Goal: Task Accomplishment & Management: Manage account settings

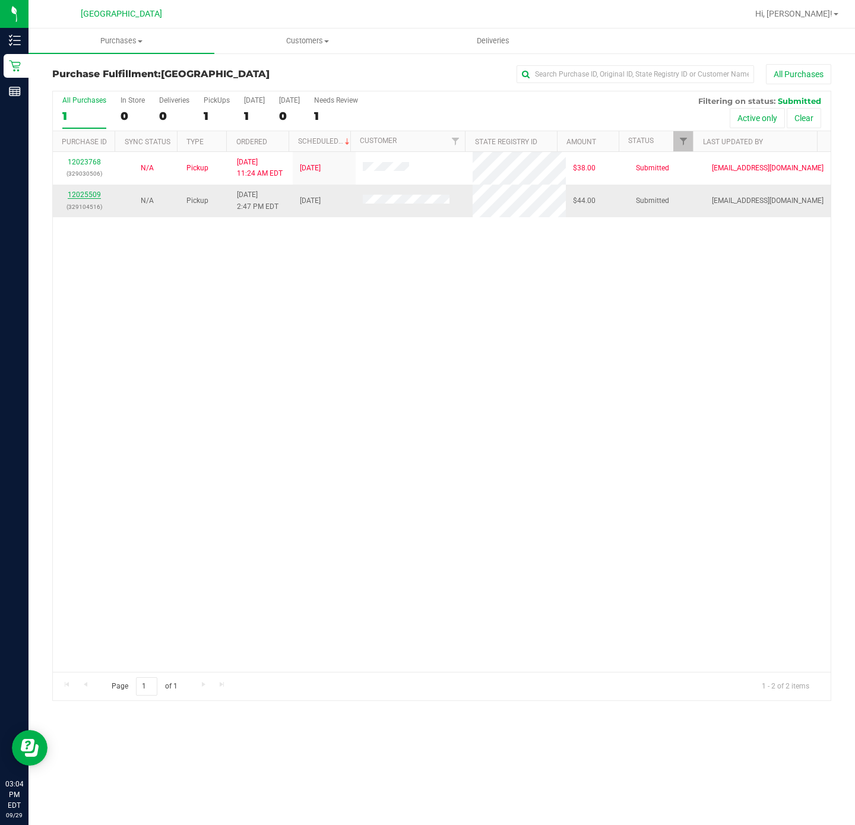
click at [93, 192] on link "12025509" at bounding box center [84, 195] width 33 height 8
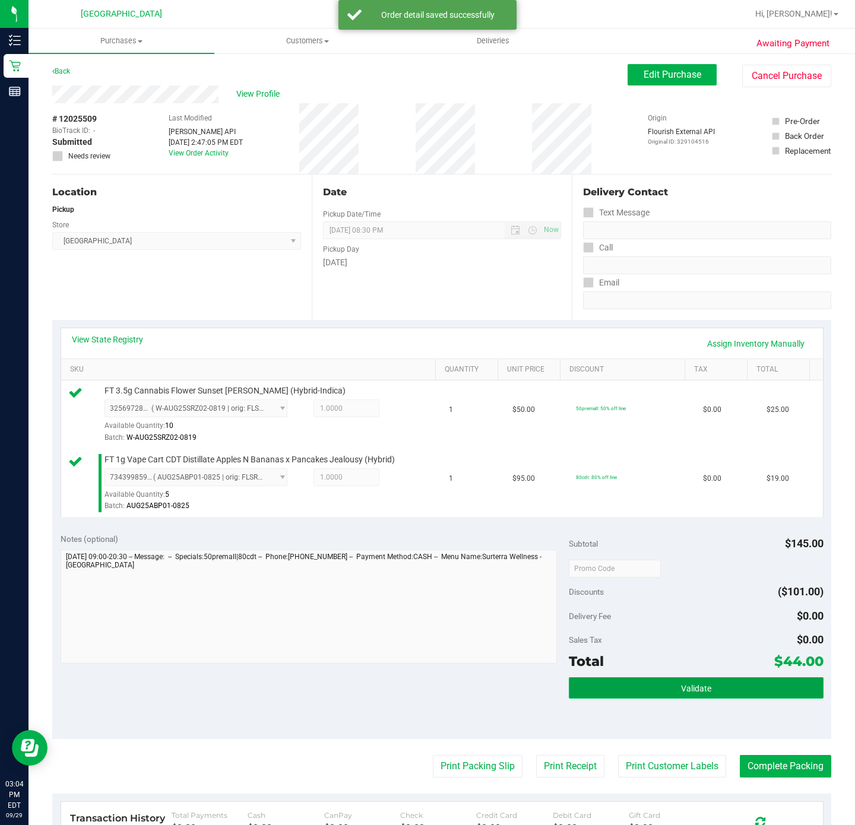
click at [703, 688] on button "Validate" at bounding box center [696, 687] width 254 height 21
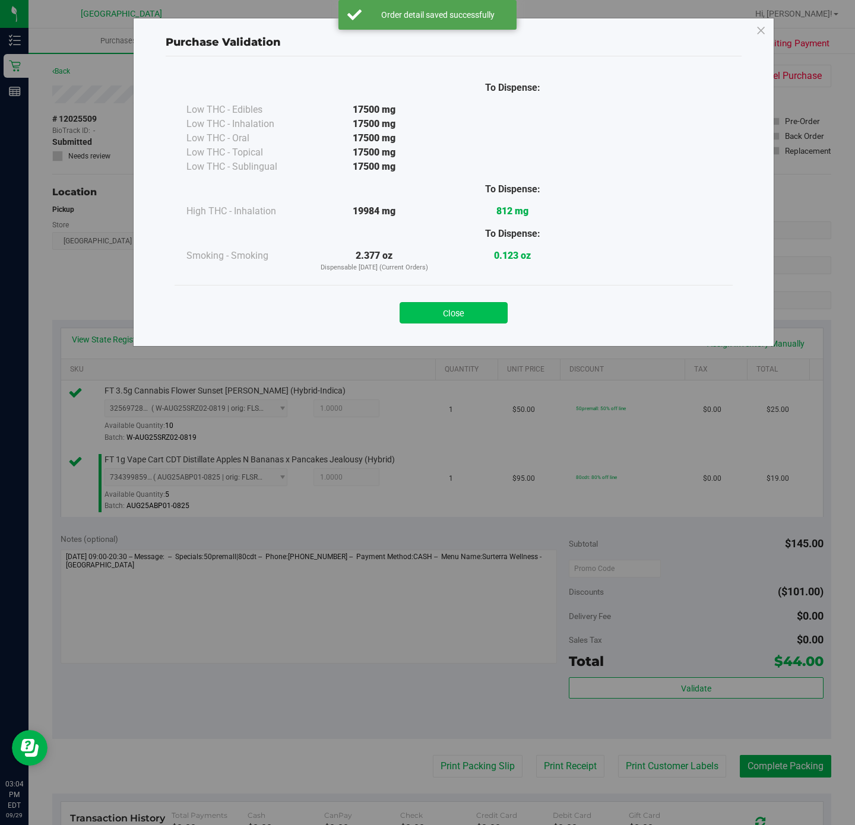
click at [481, 319] on button "Close" at bounding box center [453, 312] width 108 height 21
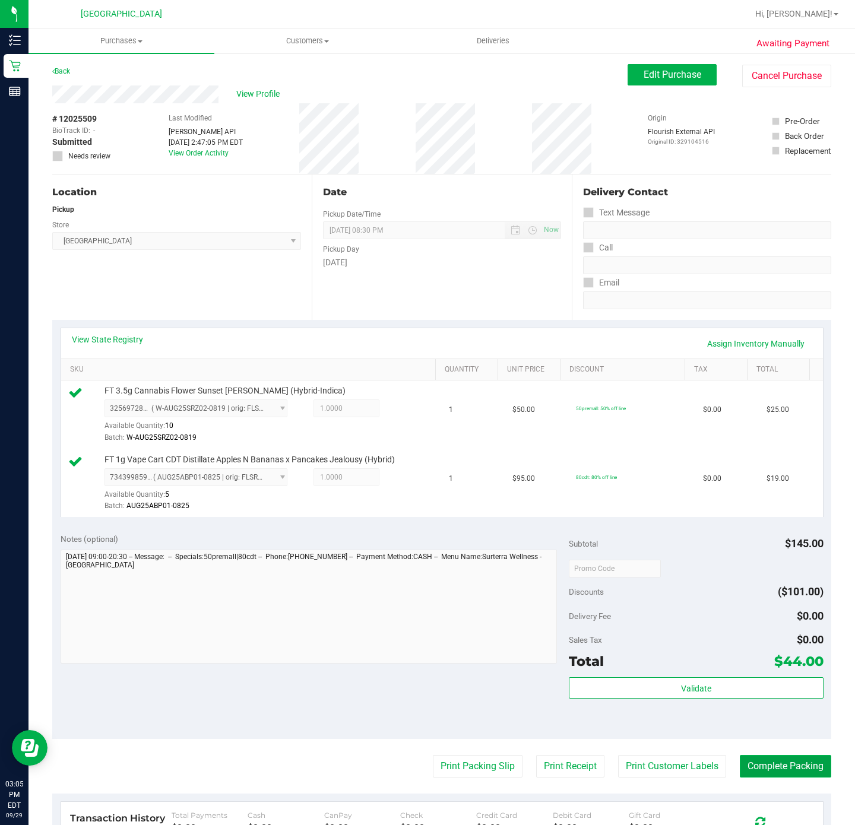
click at [782, 772] on button "Complete Packing" at bounding box center [785, 766] width 91 height 23
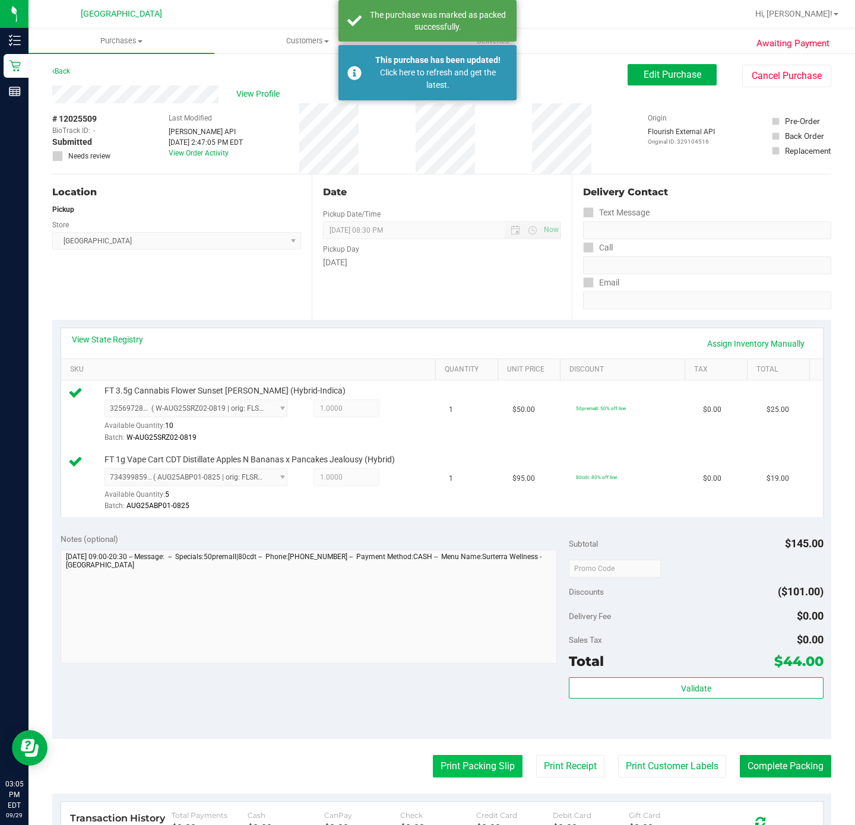
click at [478, 768] on button "Print Packing Slip" at bounding box center [478, 766] width 90 height 23
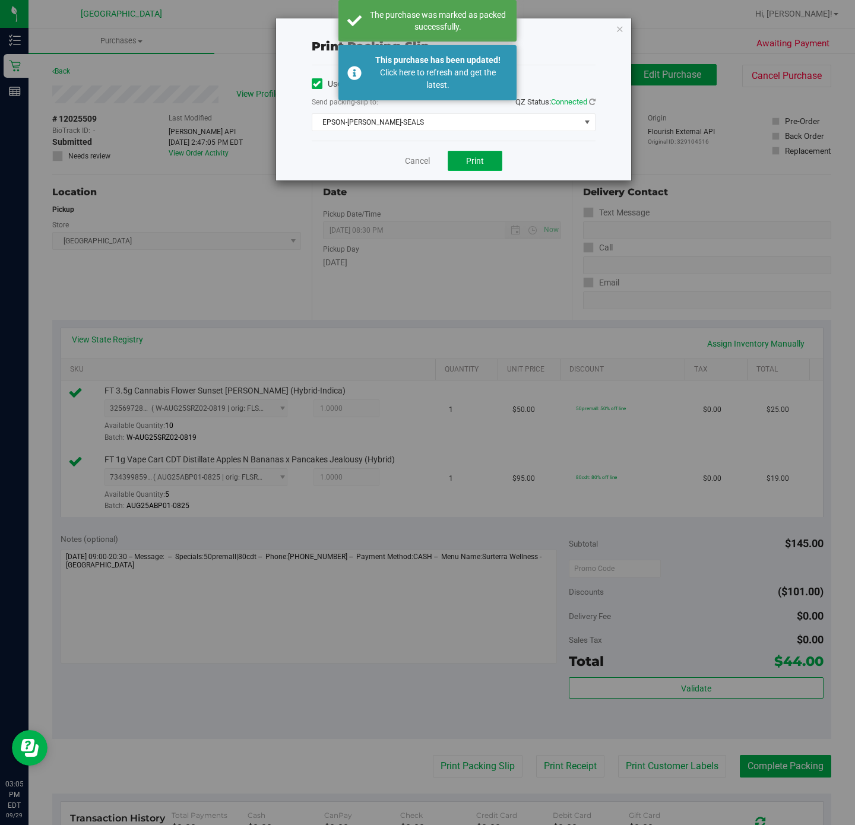
click at [474, 159] on span "Print" at bounding box center [475, 160] width 18 height 9
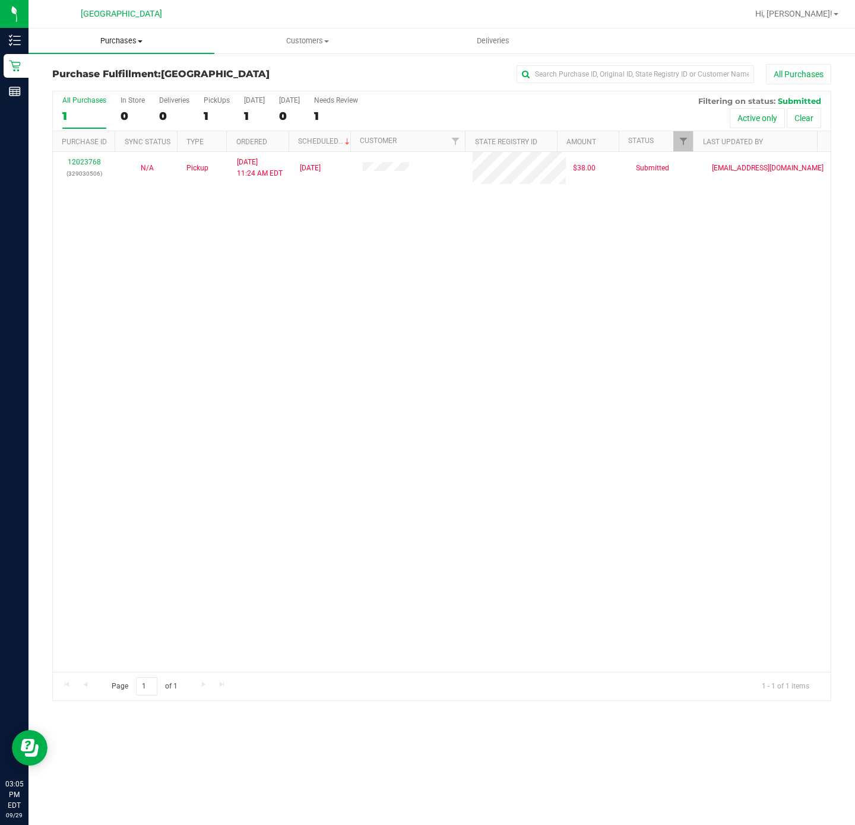
click at [139, 36] on span "Purchases" at bounding box center [121, 41] width 186 height 11
click at [103, 103] on span "All purchases" at bounding box center [70, 100] width 84 height 10
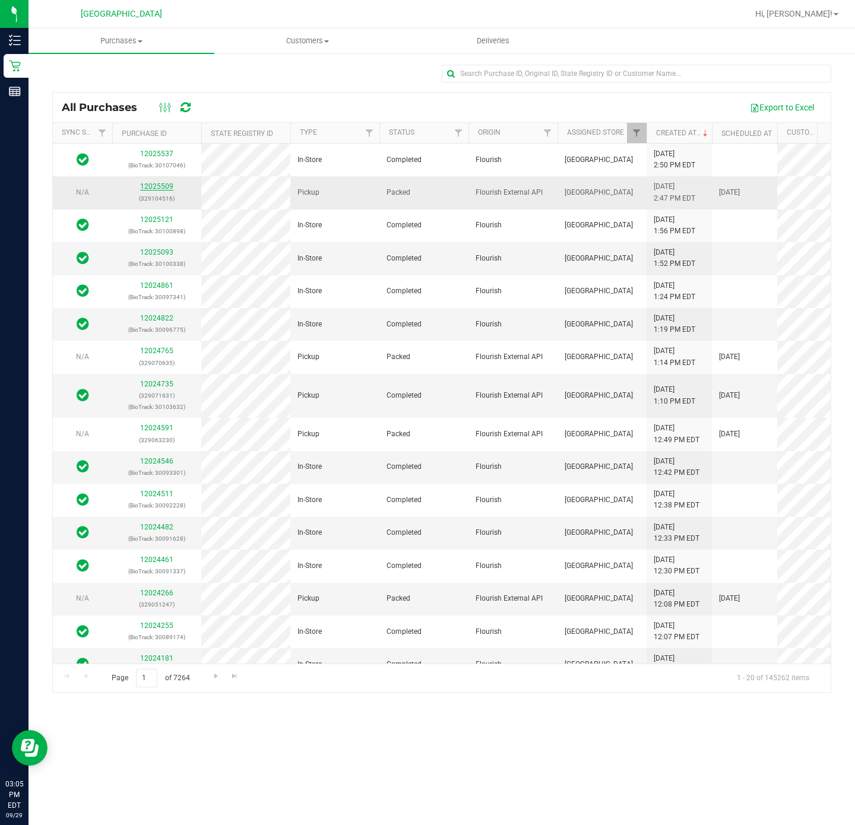
click at [153, 191] on link "12025509" at bounding box center [156, 186] width 33 height 8
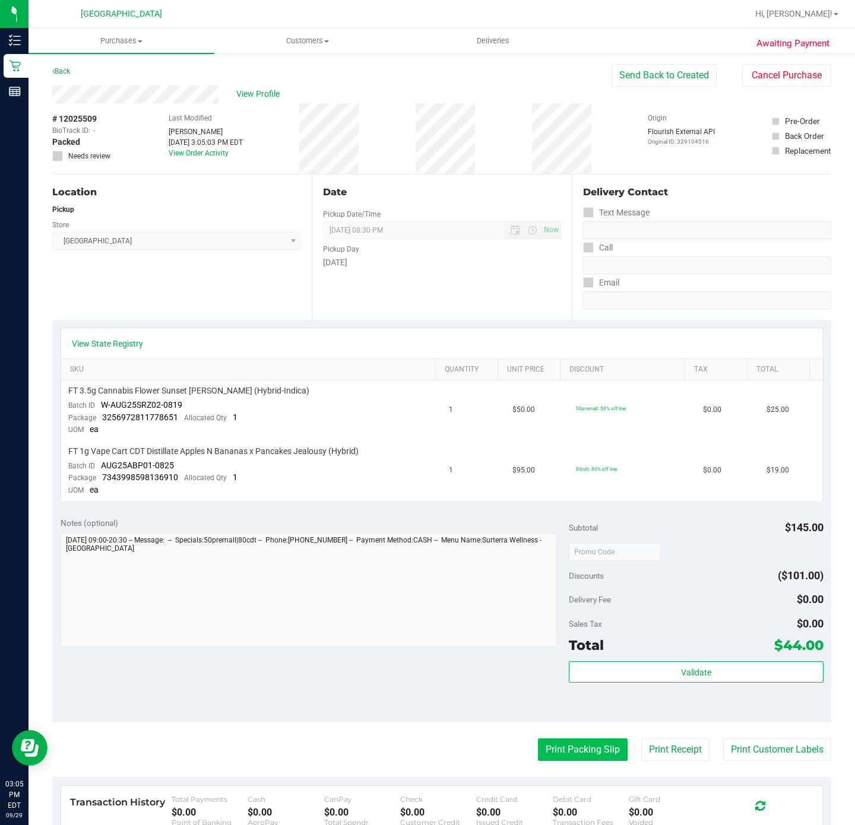
click at [547, 743] on button "Print Packing Slip" at bounding box center [583, 749] width 90 height 23
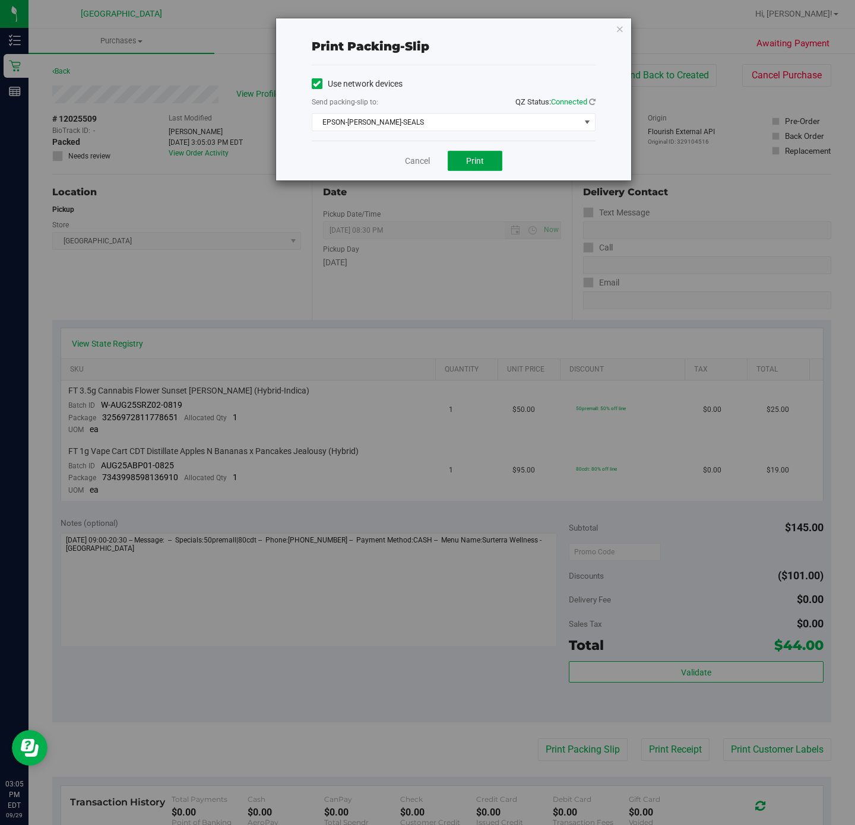
click at [474, 160] on span "Print" at bounding box center [475, 160] width 18 height 9
click at [410, 164] on link "Cancel" at bounding box center [417, 161] width 25 height 12
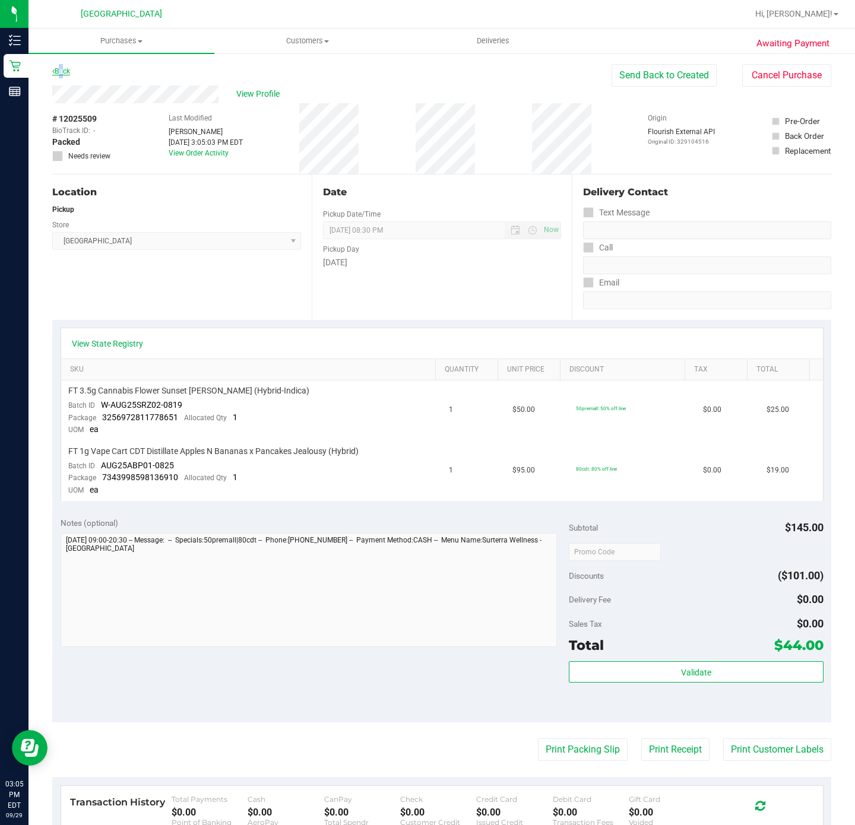
click at [58, 68] on link "Back" at bounding box center [61, 71] width 18 height 8
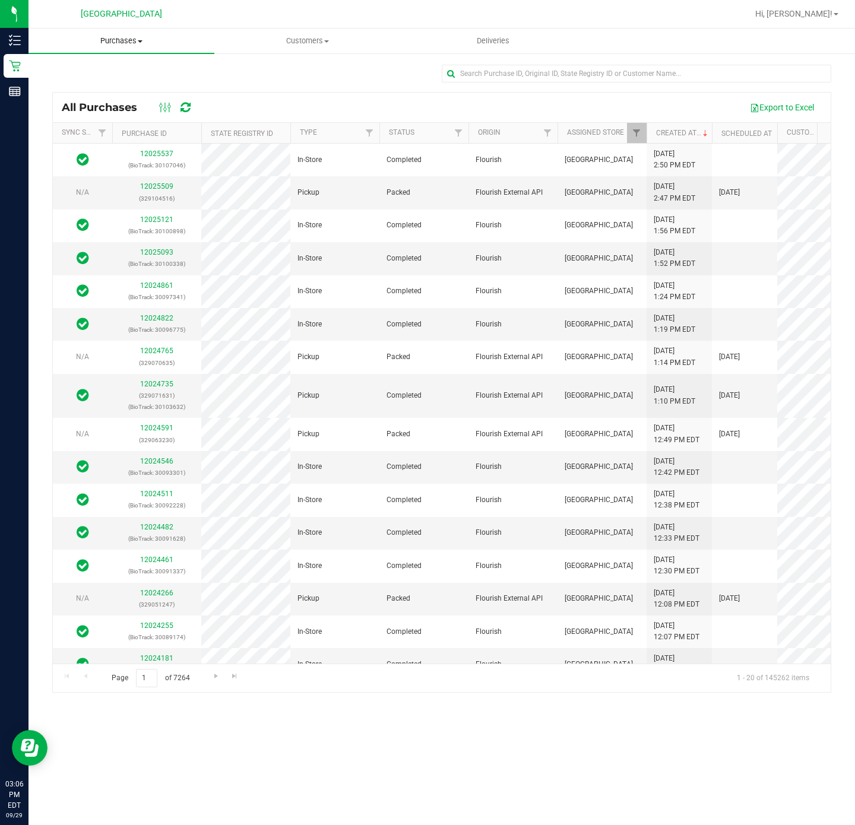
drag, startPoint x: 125, startPoint y: 34, endPoint x: 116, endPoint y: 34, distance: 8.9
click at [123, 34] on uib-tab-heading "Purchases Summary of purchases Fulfillment All purchases" at bounding box center [121, 40] width 186 height 25
click at [109, 85] on li "Fulfillment" at bounding box center [121, 86] width 186 height 14
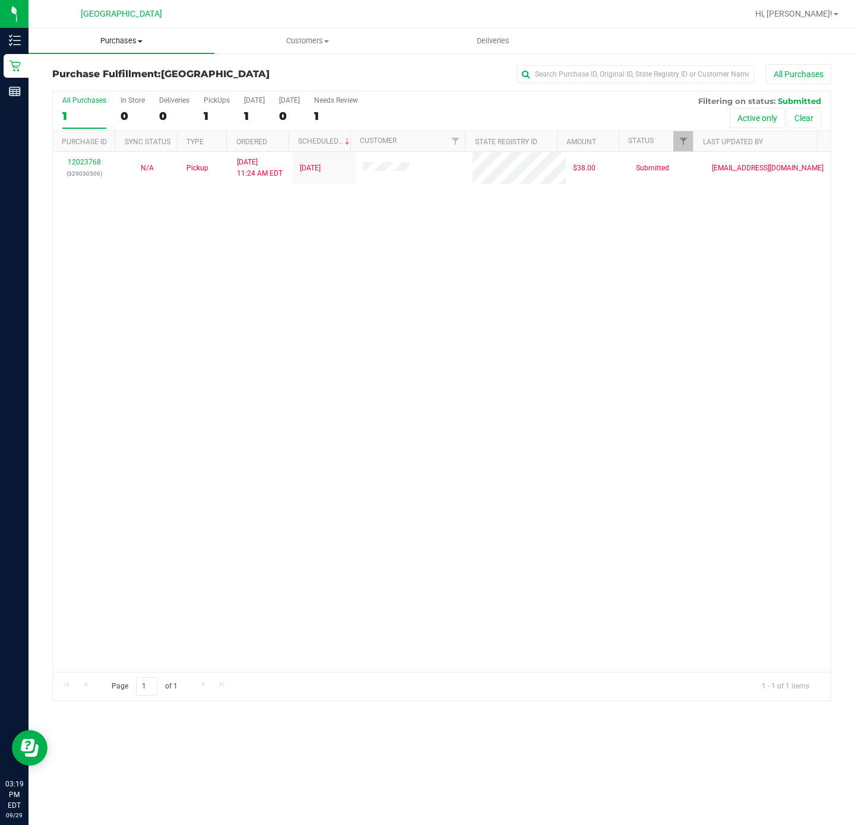
click at [115, 38] on span "Purchases" at bounding box center [121, 41] width 186 height 11
click at [107, 74] on span "Summary of purchases" at bounding box center [89, 71] width 122 height 10
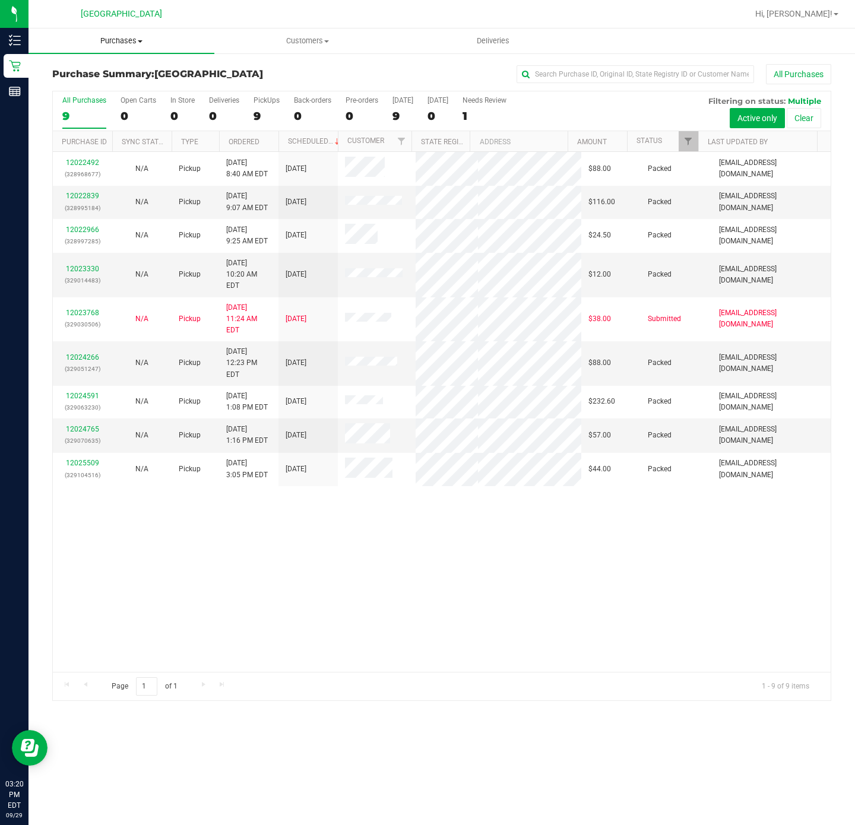
click at [134, 37] on span "Purchases" at bounding box center [121, 41] width 186 height 11
click at [109, 85] on li "Fulfillment" at bounding box center [121, 86] width 186 height 14
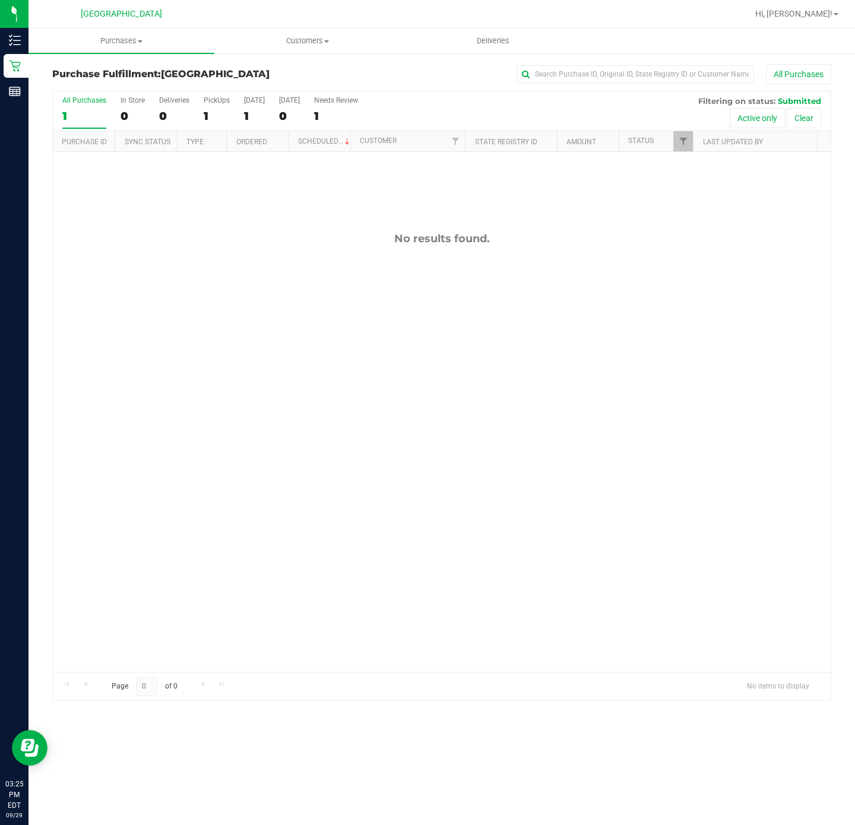
click at [293, 321] on div "No results found." at bounding box center [442, 452] width 778 height 600
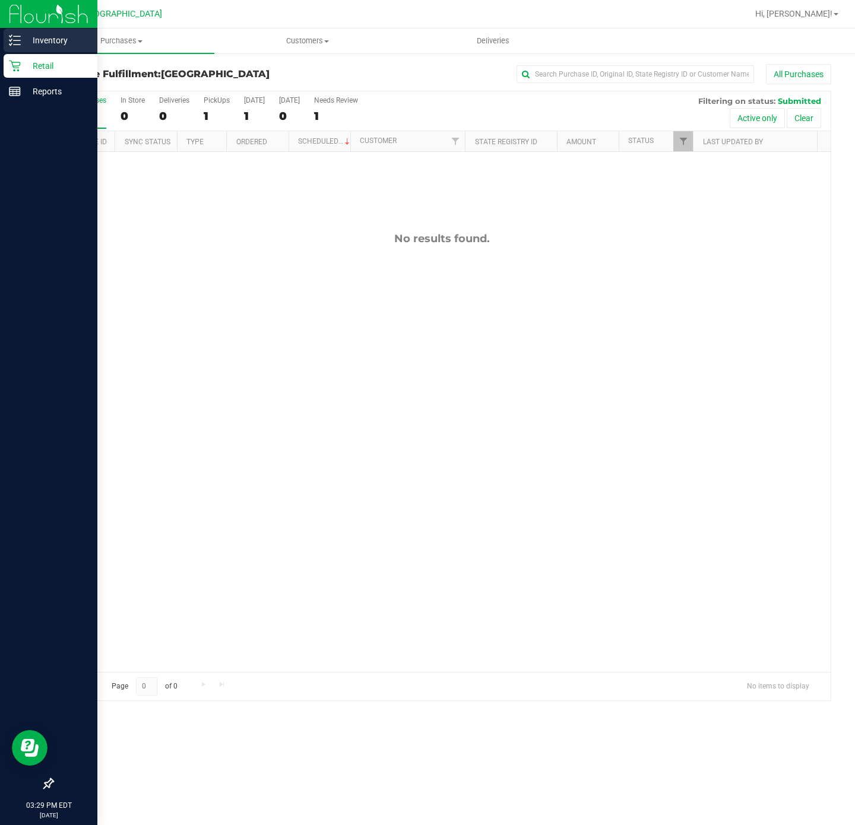
click at [18, 39] on icon at bounding box center [15, 40] width 12 height 12
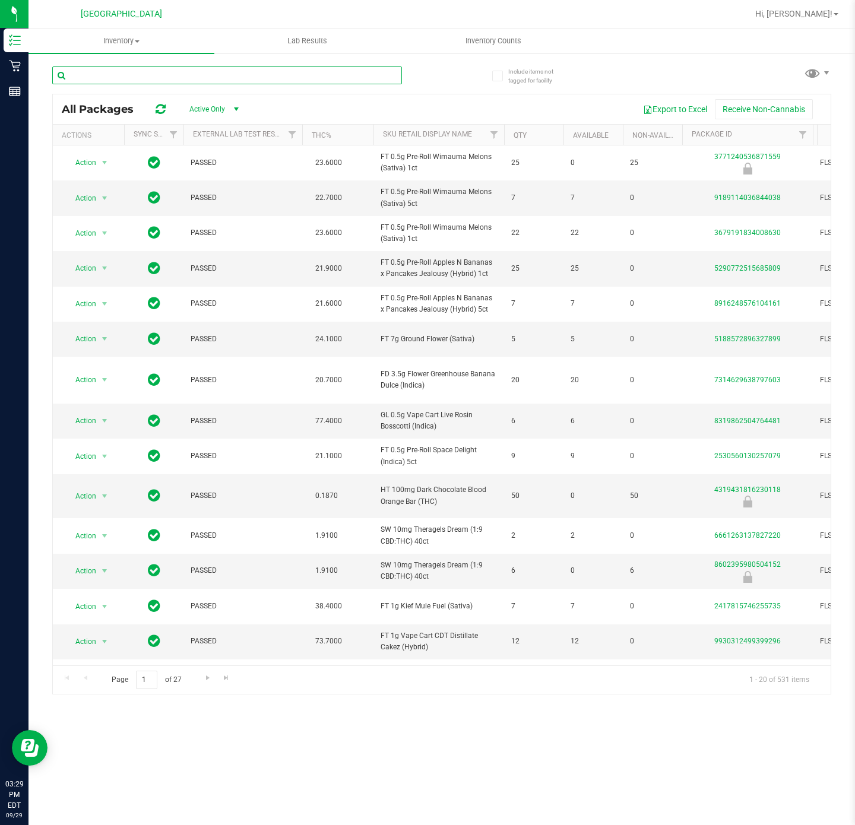
click at [123, 77] on input "text" at bounding box center [227, 75] width 350 height 18
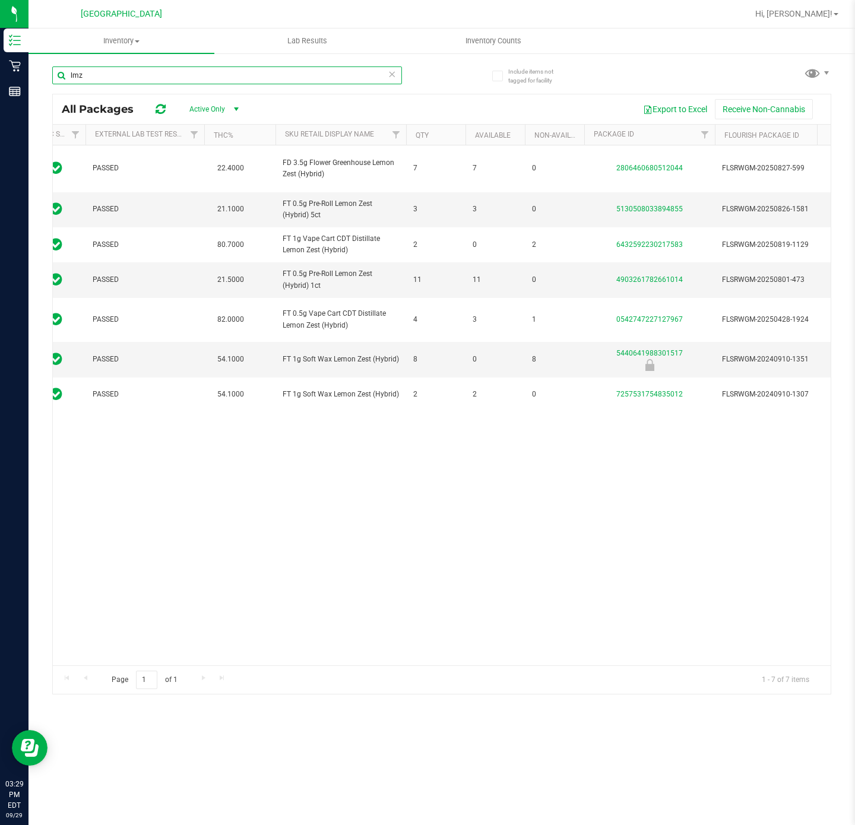
scroll to position [0, 88]
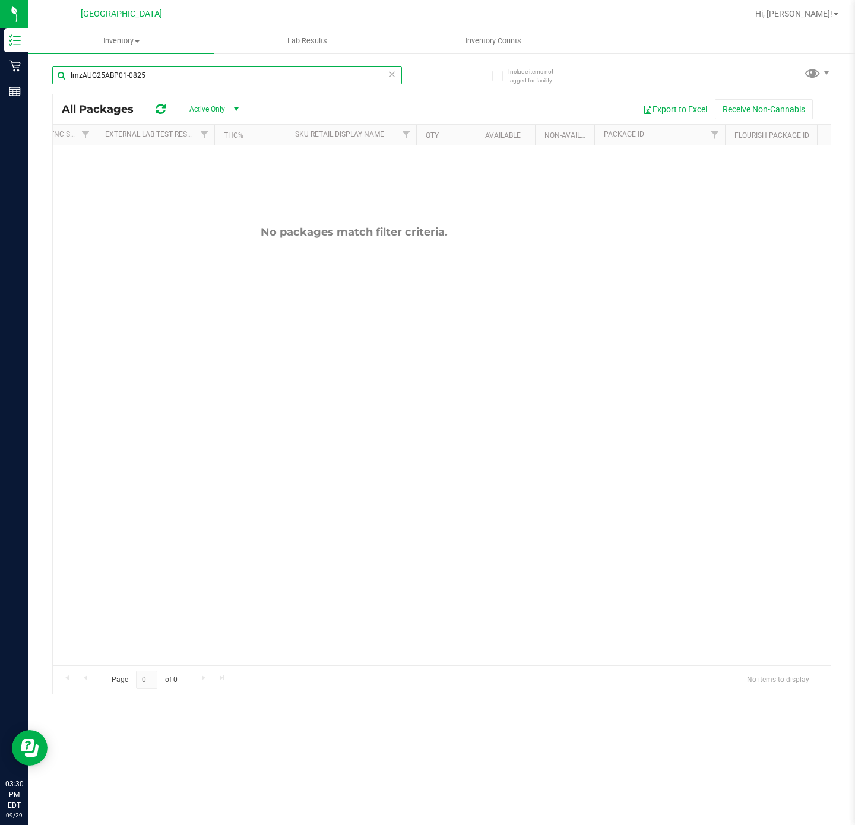
type input "lmzAUG25ABP01-0825"
drag, startPoint x: 264, startPoint y: 77, endPoint x: -25, endPoint y: 77, distance: 289.1
click at [0, 77] on html "Inventory Retail Reports 03:33 PM EDT 09/29/2025 09/29 Deerfield Beach WC Hi, D…" at bounding box center [427, 412] width 855 height 825
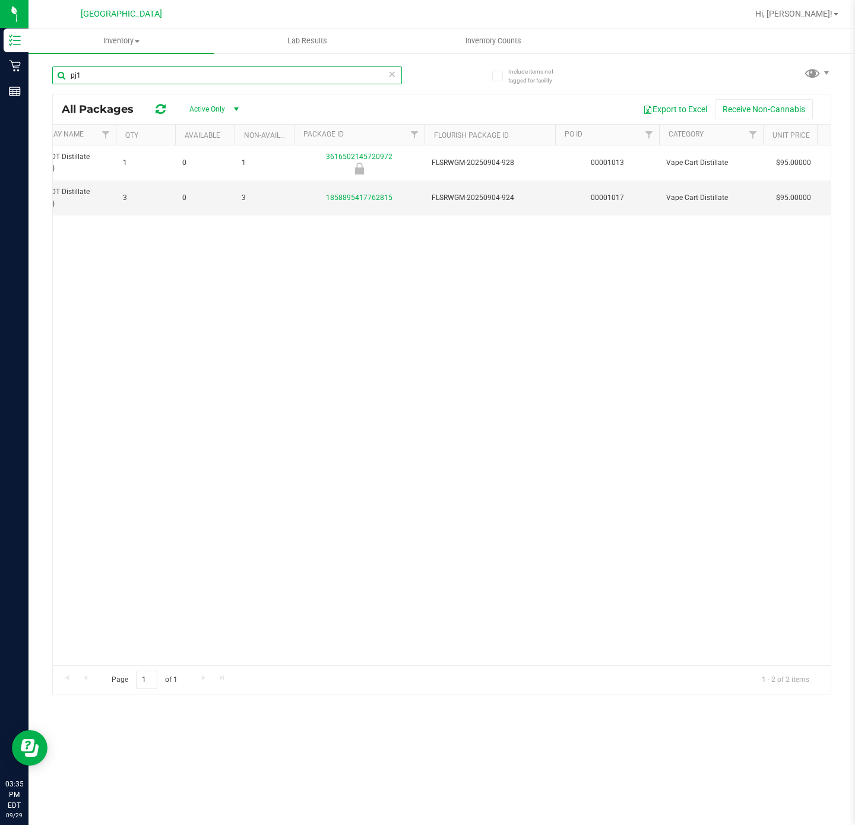
scroll to position [0, 142]
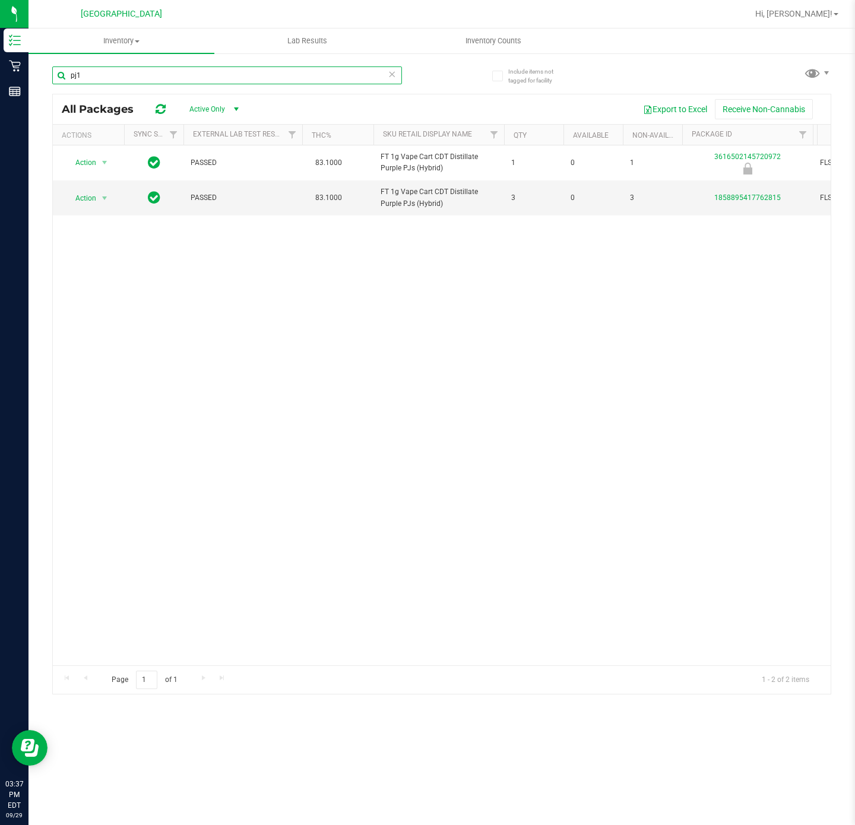
type input "pj1"
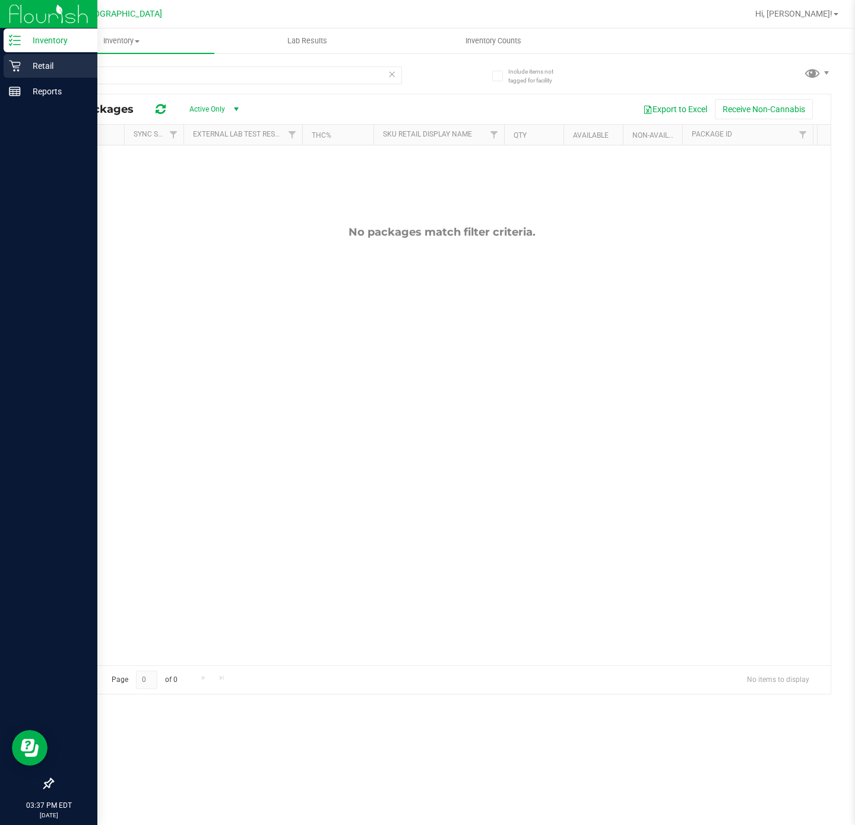
click at [18, 74] on div "Retail" at bounding box center [51, 66] width 94 height 24
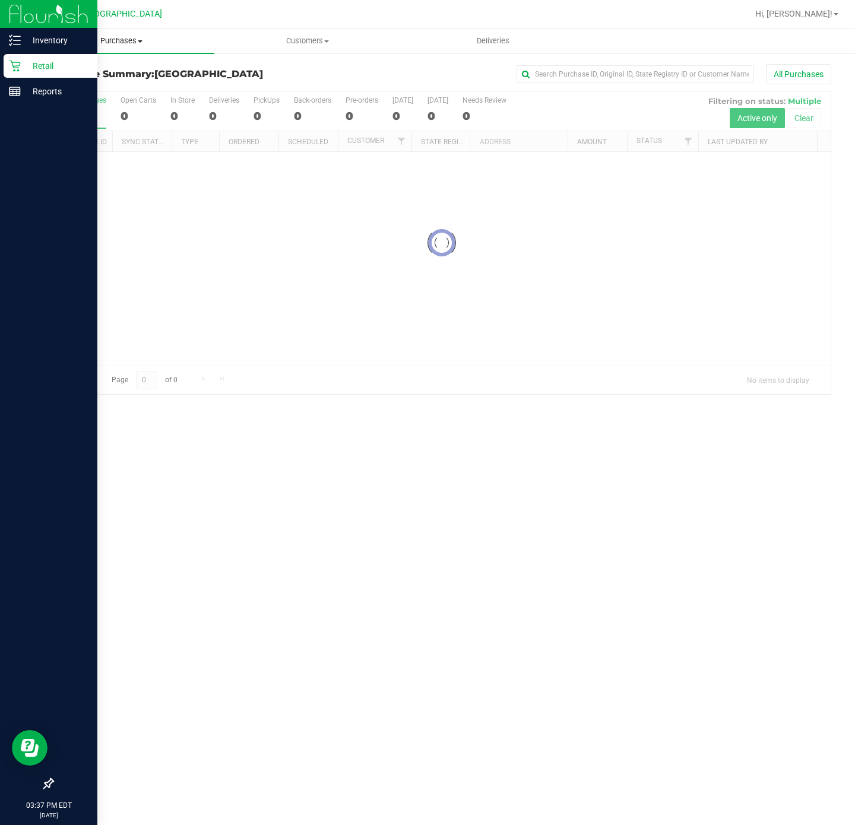
click at [139, 40] on span at bounding box center [140, 41] width 5 height 2
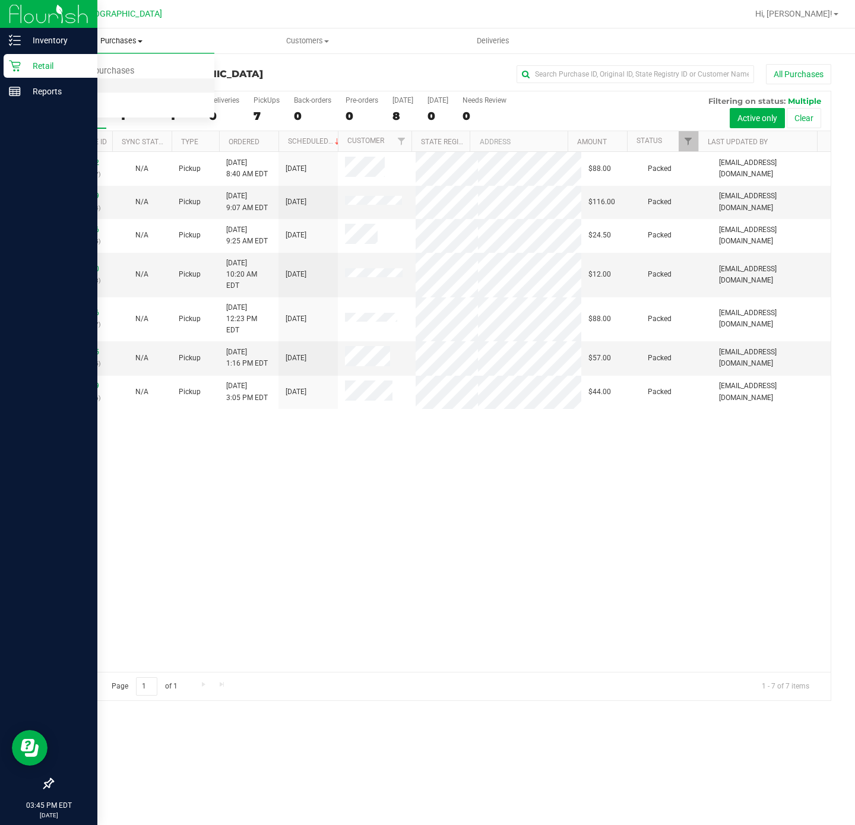
click at [79, 85] on span "Fulfillment" at bounding box center [65, 86] width 74 height 10
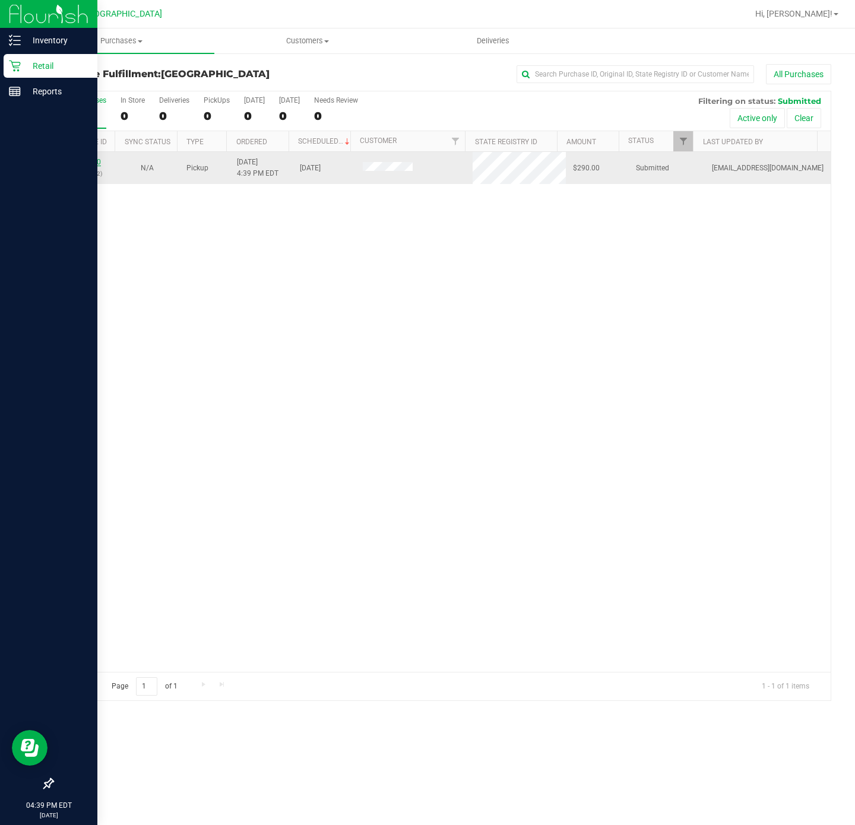
click at [93, 162] on link "12026510" at bounding box center [84, 162] width 33 height 8
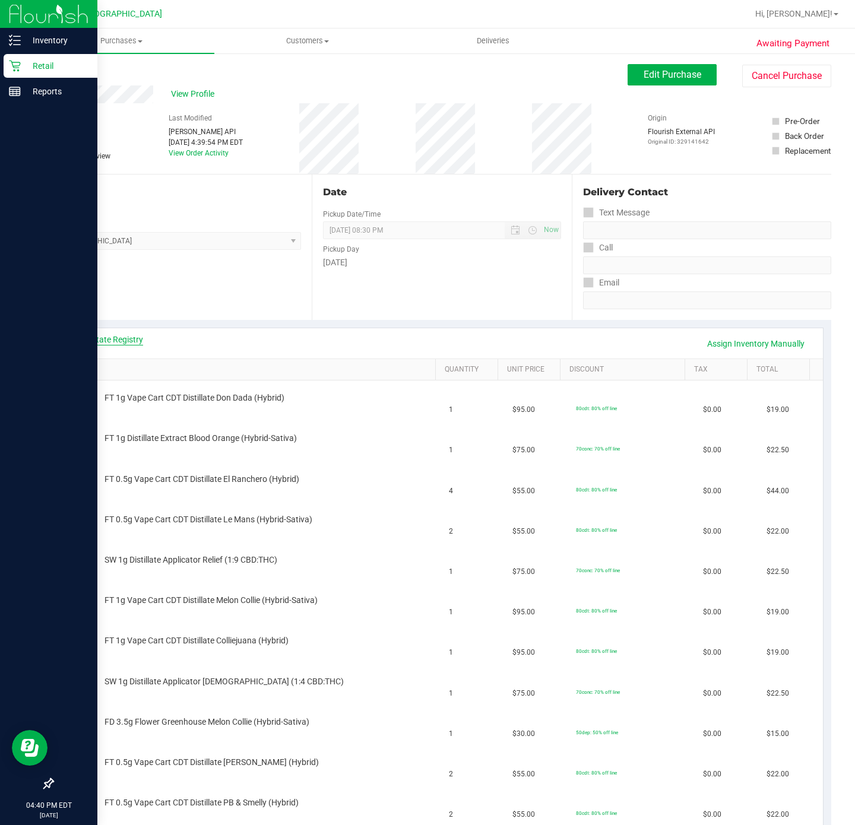
click at [111, 333] on div "View State Registry Assign Inventory Manually" at bounding box center [442, 343] width 762 height 30
click at [113, 338] on link "View State Registry" at bounding box center [107, 340] width 71 height 12
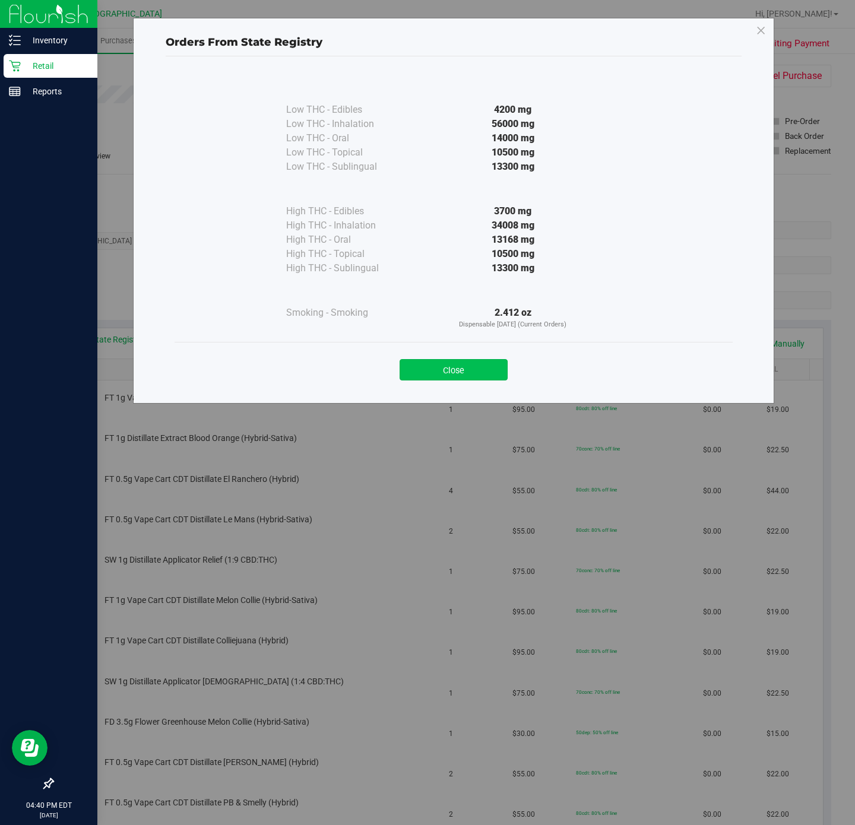
click at [484, 369] on button "Close" at bounding box center [453, 369] width 108 height 21
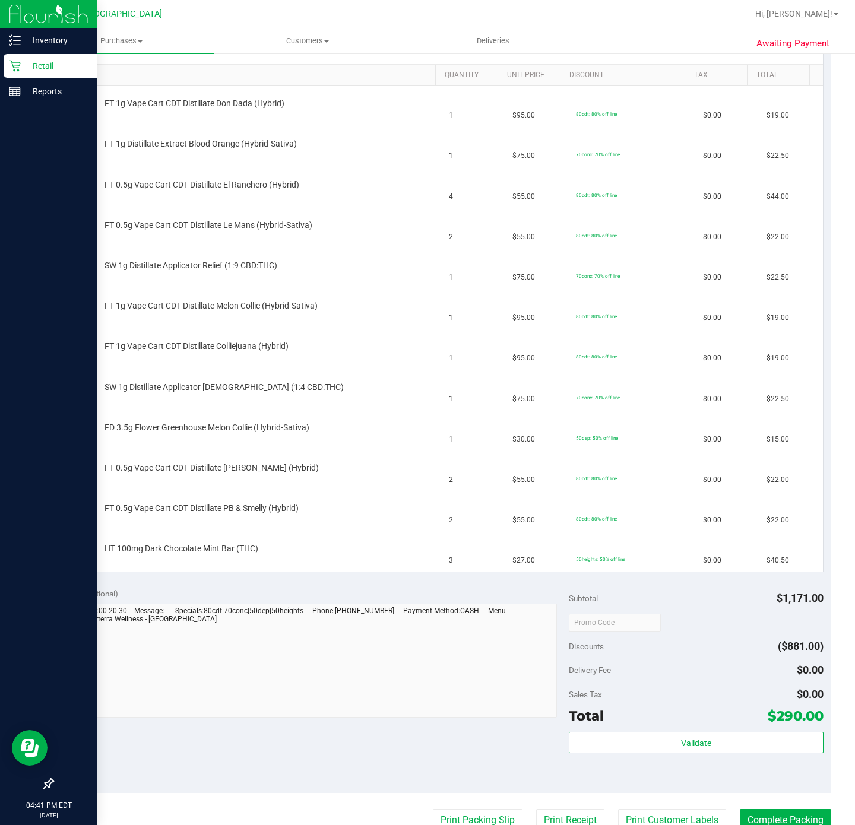
scroll to position [356, 0]
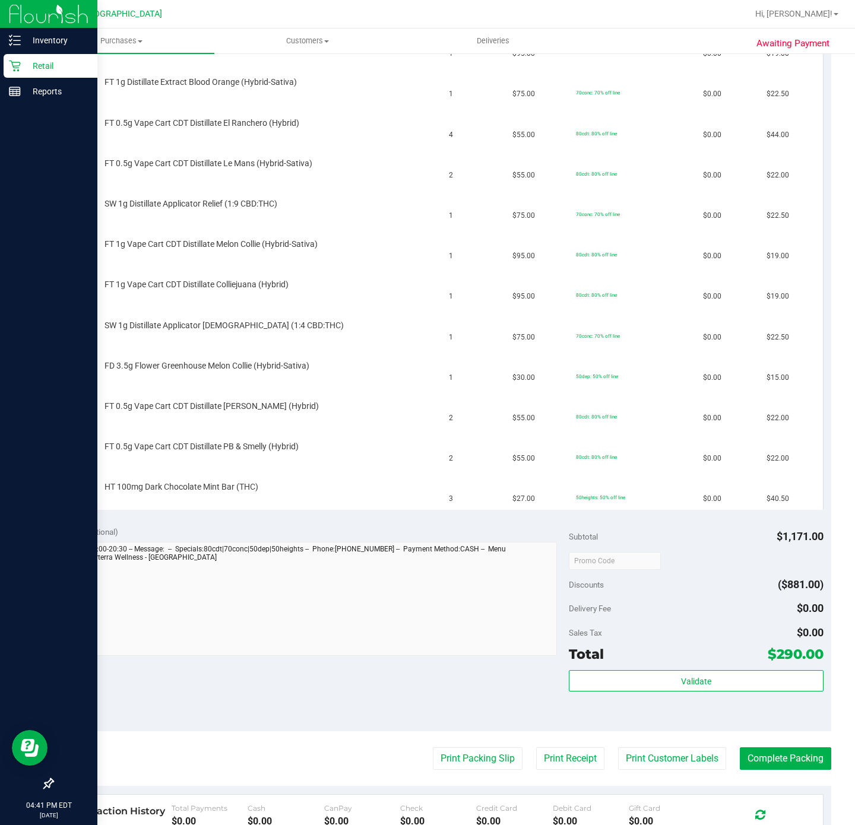
click at [458, 779] on purchase-details "Back Edit Purchase Cancel Purchase View Profile # 12026510 BioTrack ID: - Submi…" at bounding box center [441, 362] width 779 height 1309
click at [469, 766] on button "Print Packing Slip" at bounding box center [478, 758] width 90 height 23
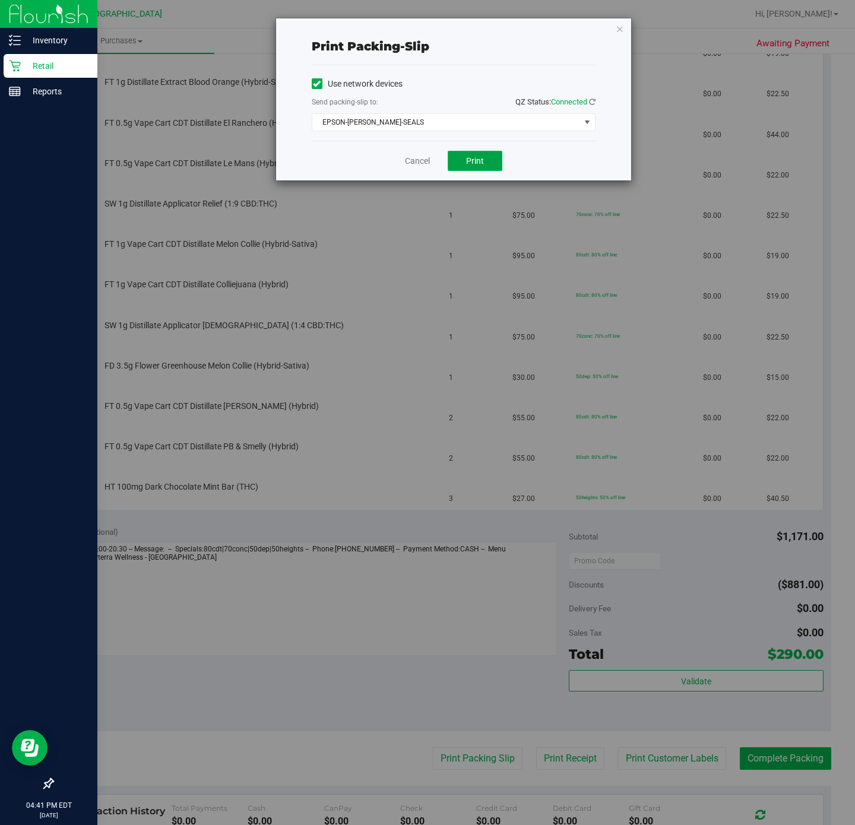
click at [463, 159] on button "Print" at bounding box center [475, 161] width 55 height 20
click at [414, 161] on link "Cancel" at bounding box center [417, 161] width 25 height 12
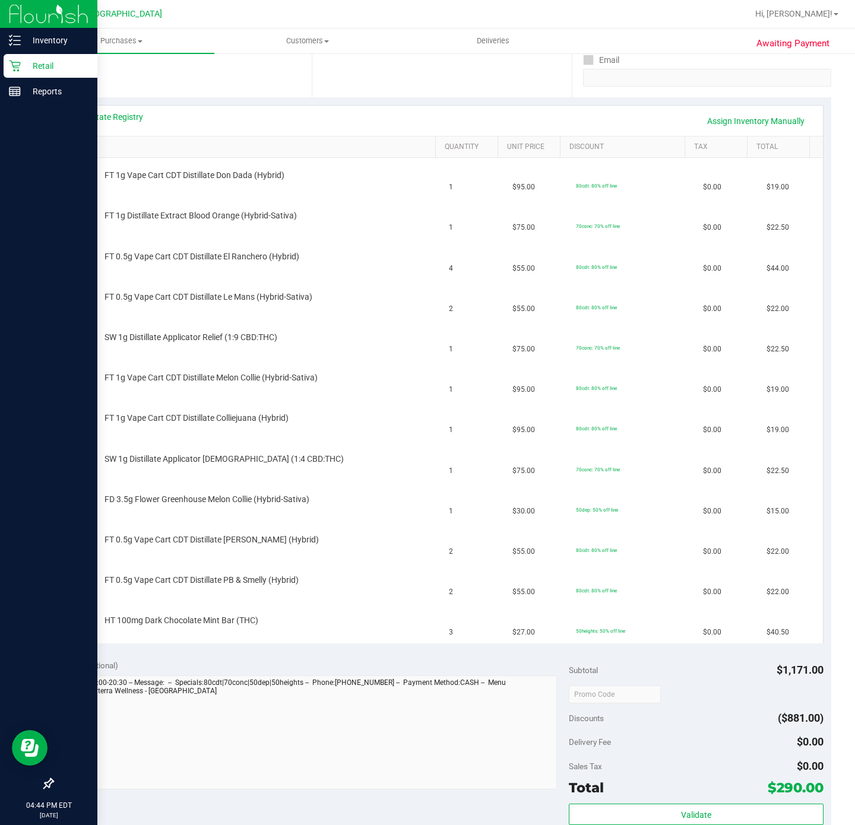
scroll to position [267, 0]
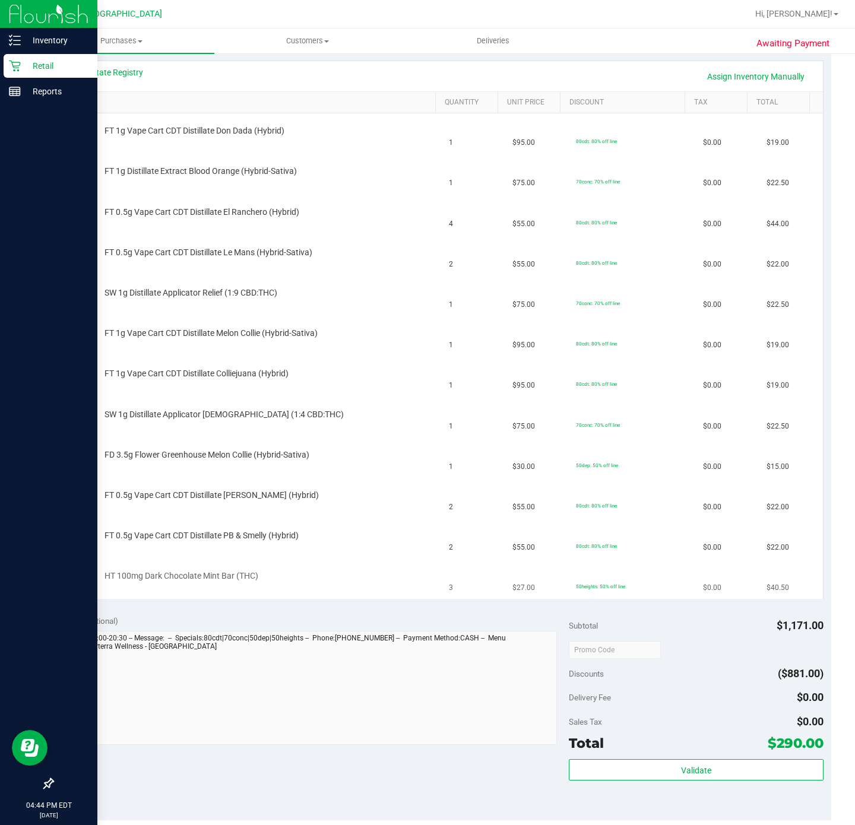
click at [335, 577] on div "HT 100mg Dark Chocolate Mint Bar (THC)" at bounding box center [267, 576] width 336 height 12
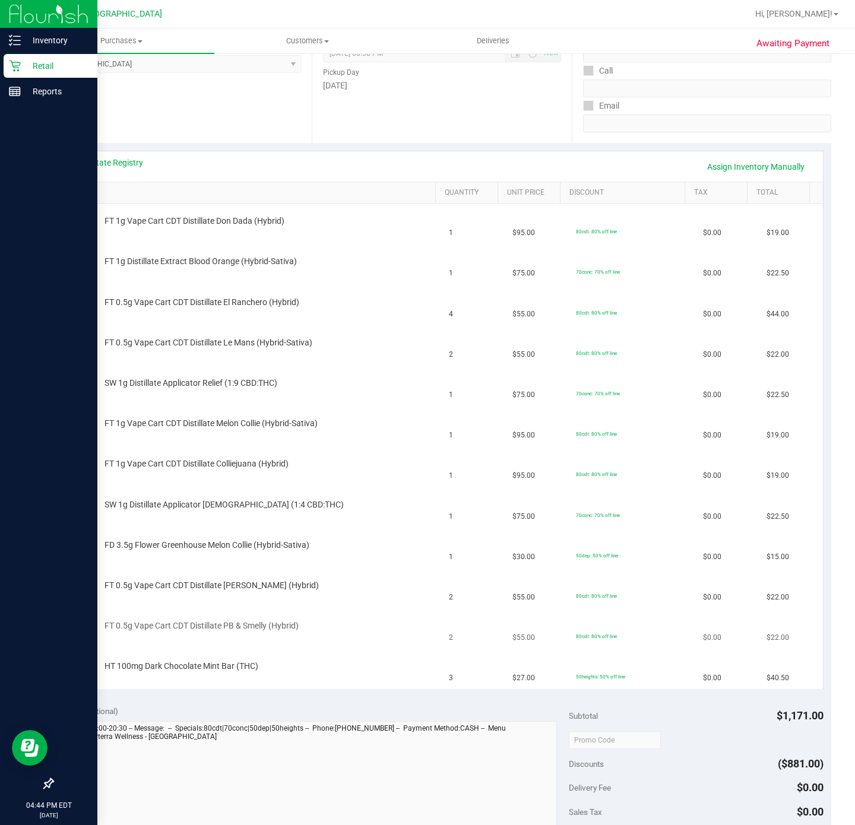
scroll to position [178, 0]
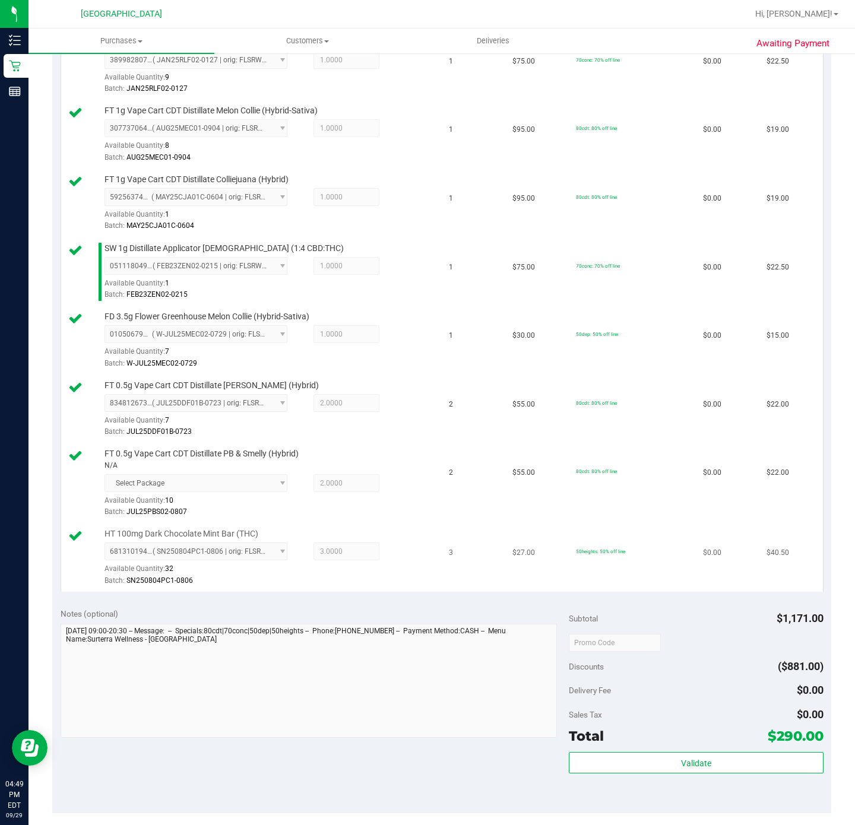
scroll to position [801, 0]
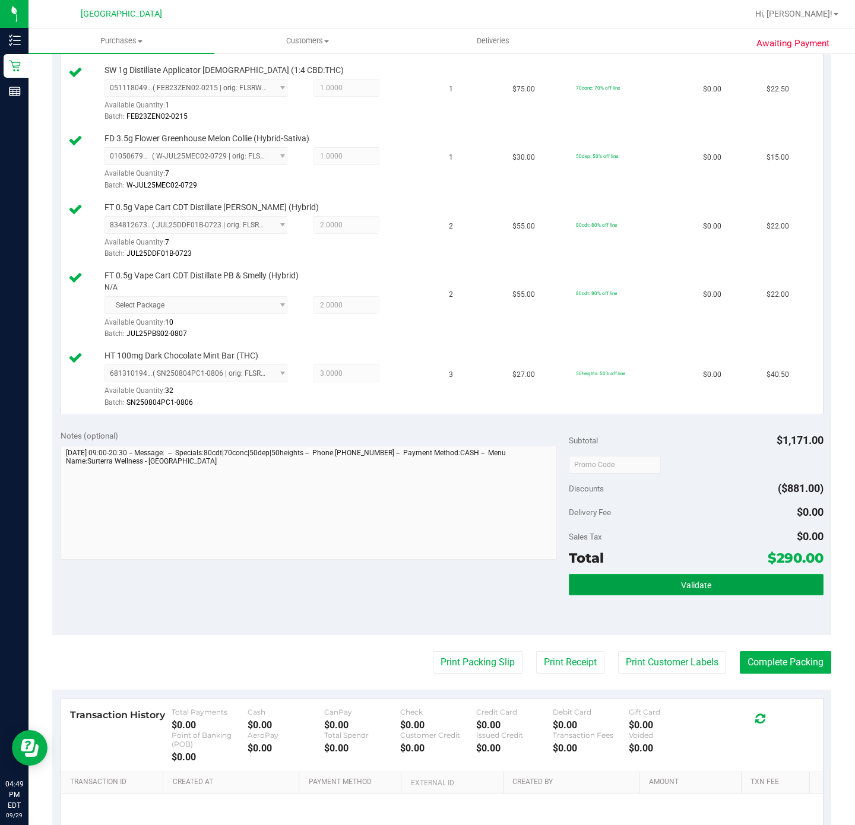
click at [620, 590] on button "Validate" at bounding box center [696, 584] width 254 height 21
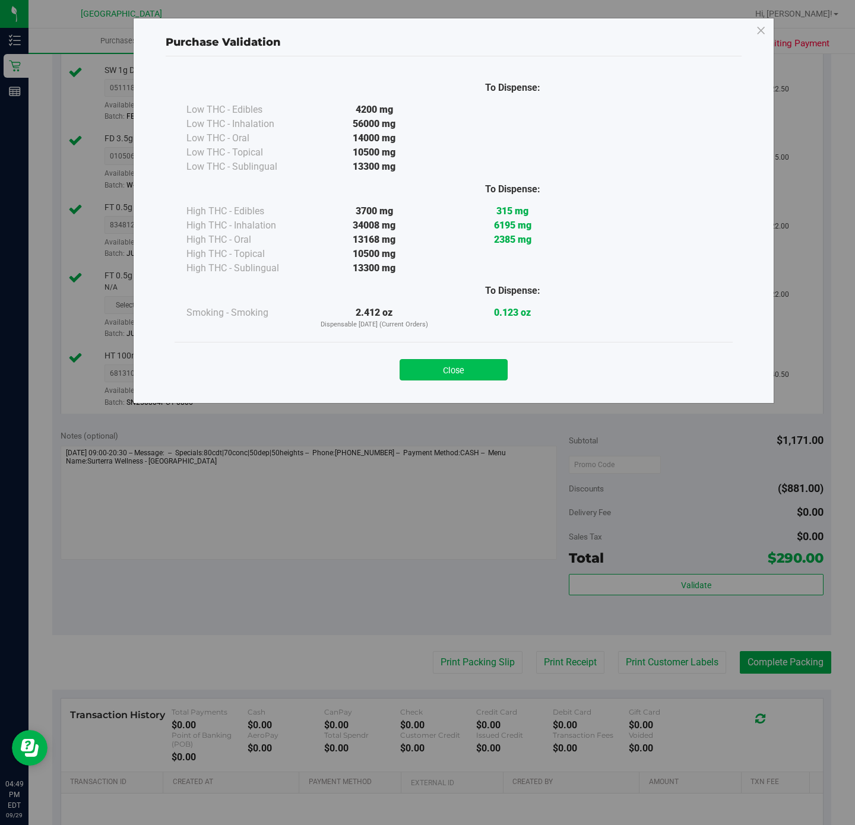
click at [475, 363] on button "Close" at bounding box center [453, 369] width 108 height 21
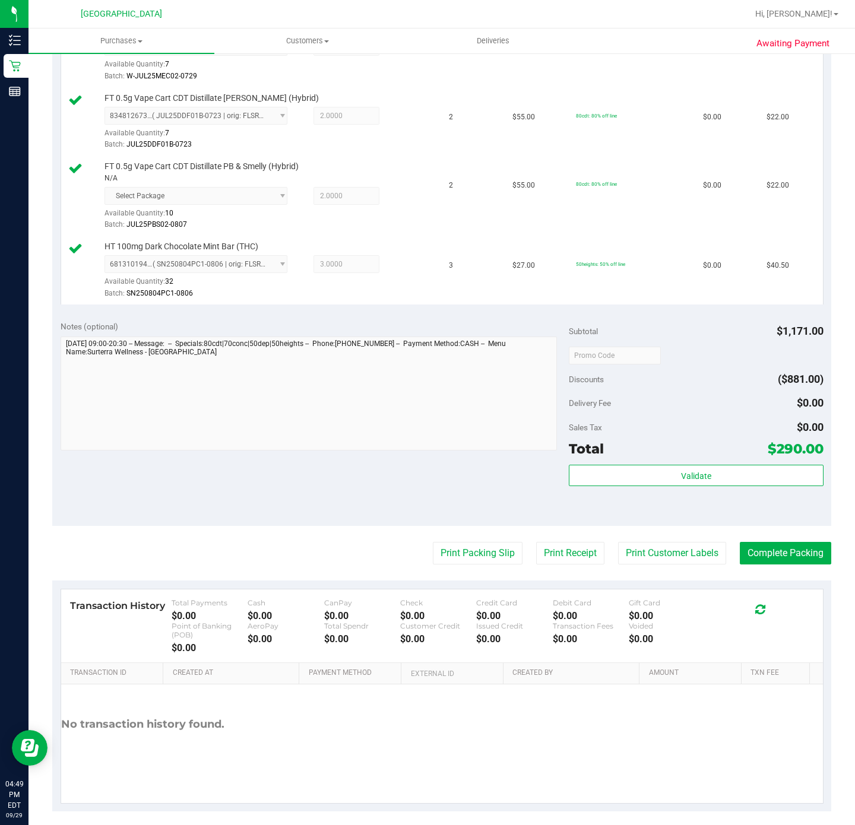
scroll to position [934, 0]
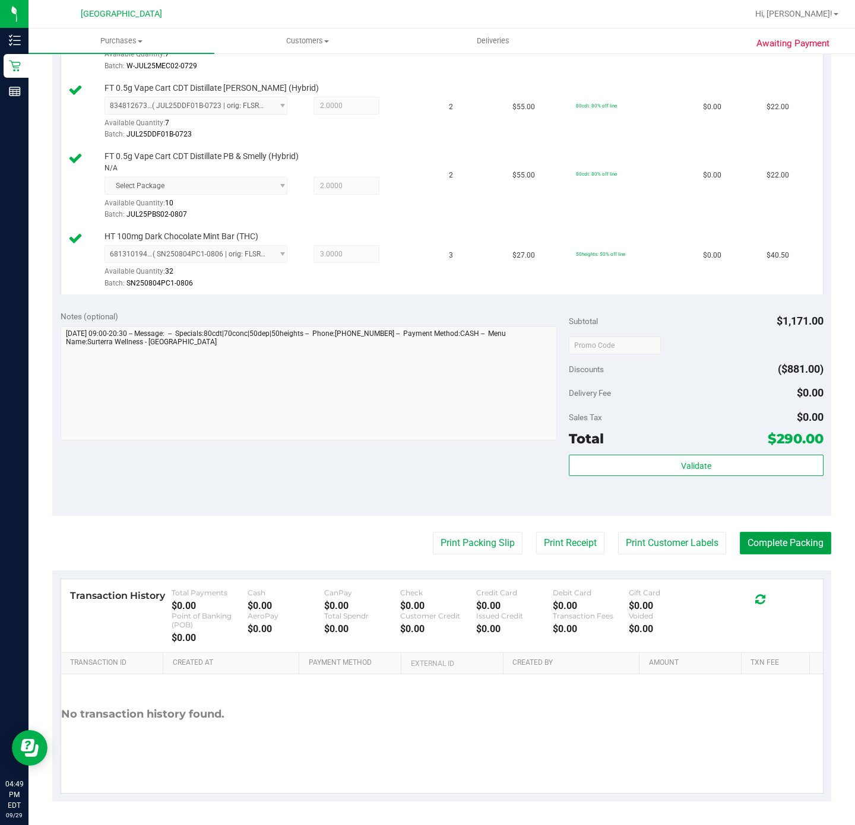
click at [772, 540] on button "Complete Packing" at bounding box center [785, 543] width 91 height 23
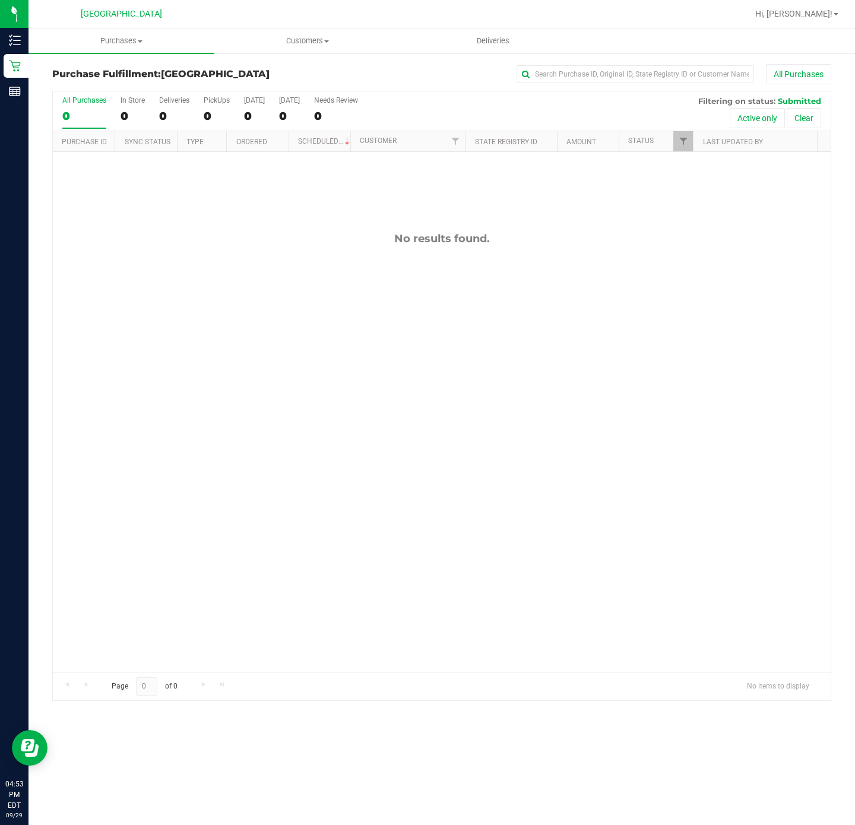
drag, startPoint x: 542, startPoint y: 356, endPoint x: 549, endPoint y: 354, distance: 7.3
click at [549, 354] on div "No results found." at bounding box center [442, 452] width 778 height 600
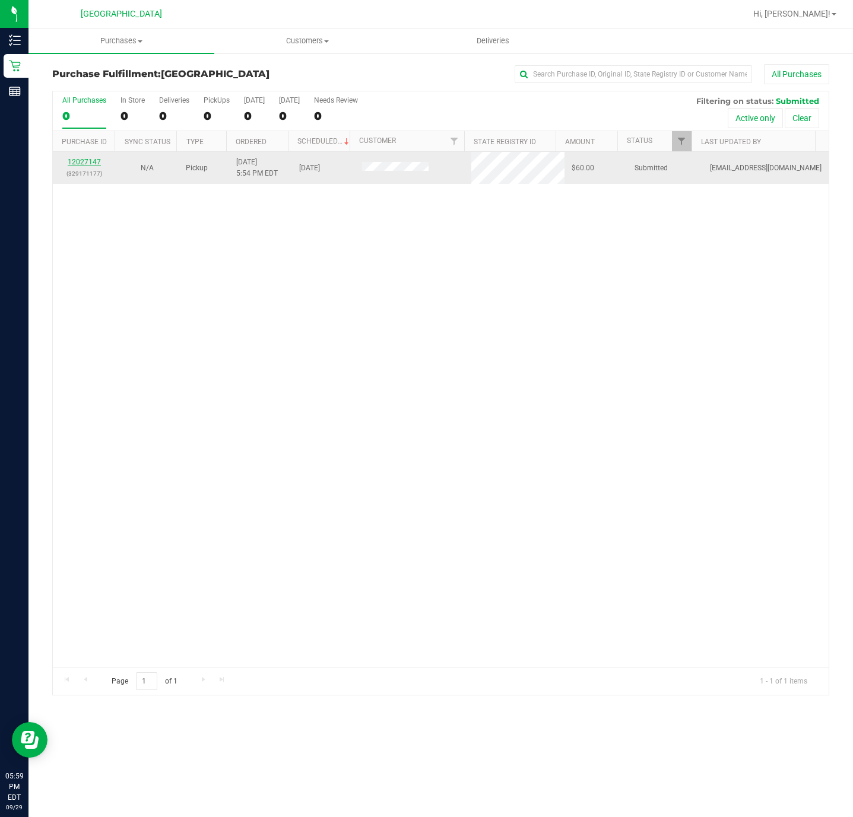
click at [74, 159] on link "12027147" at bounding box center [84, 162] width 33 height 8
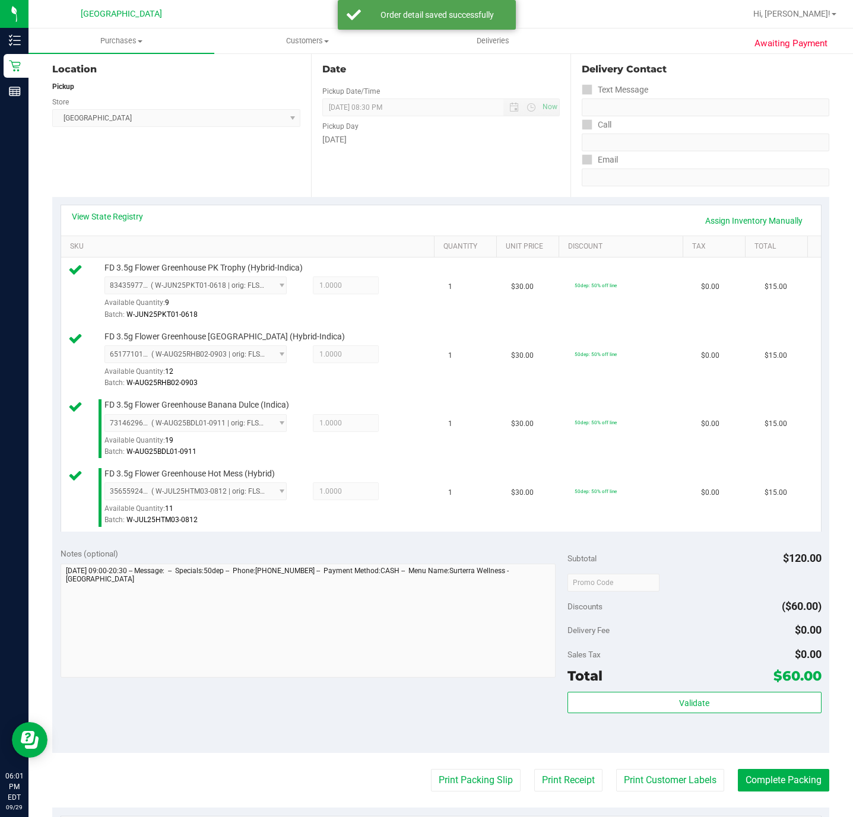
scroll to position [267, 0]
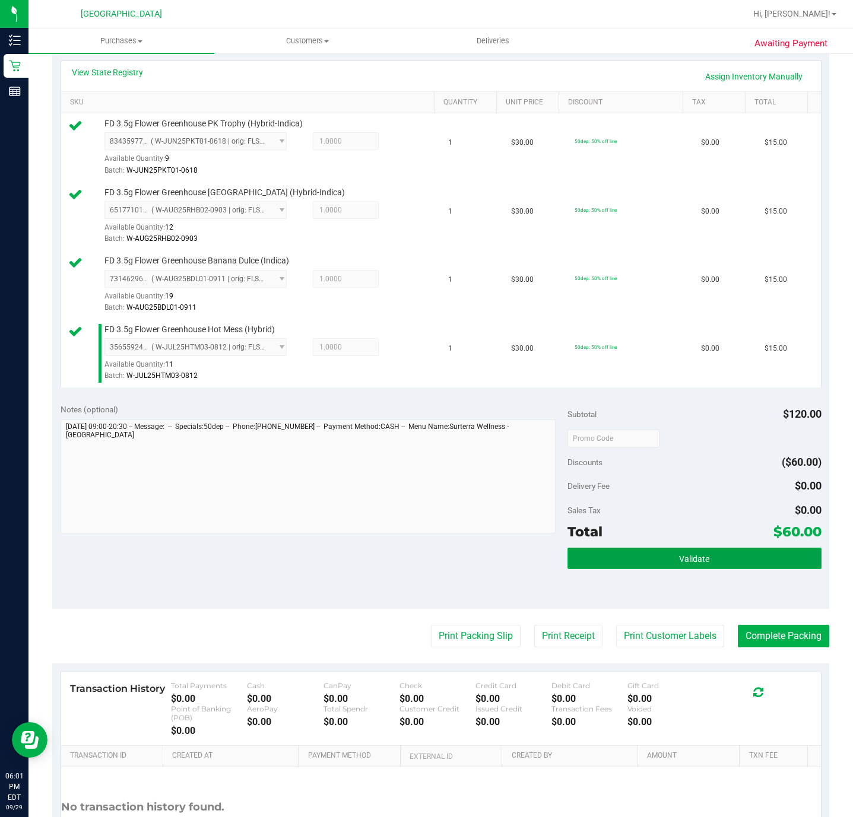
click at [681, 564] on span "Validate" at bounding box center [694, 558] width 30 height 9
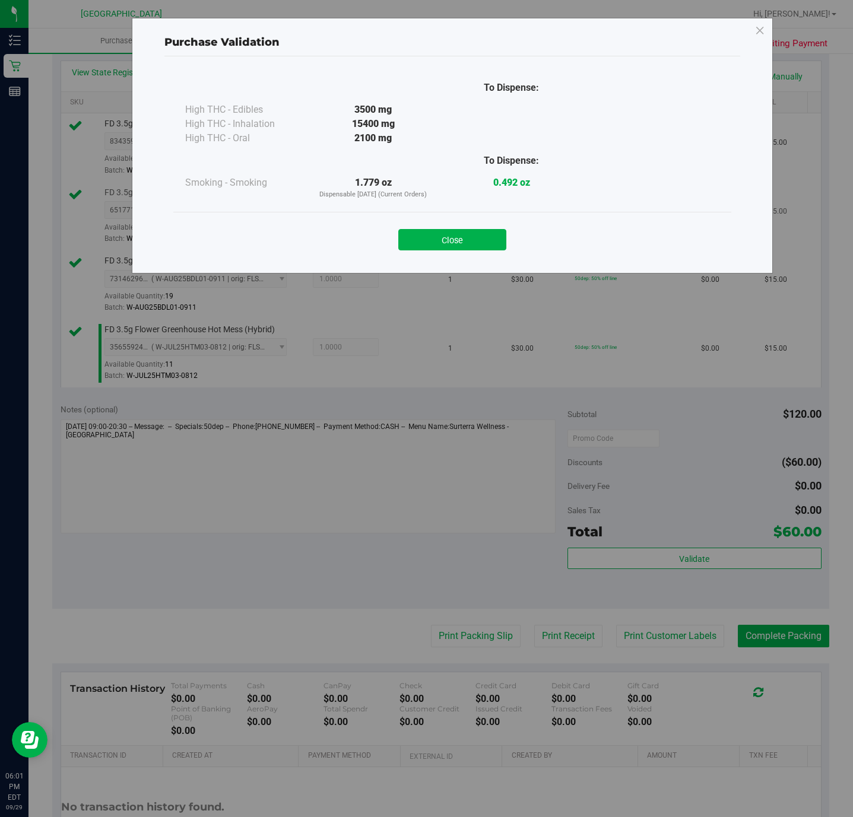
click at [477, 231] on button "Close" at bounding box center [452, 239] width 108 height 21
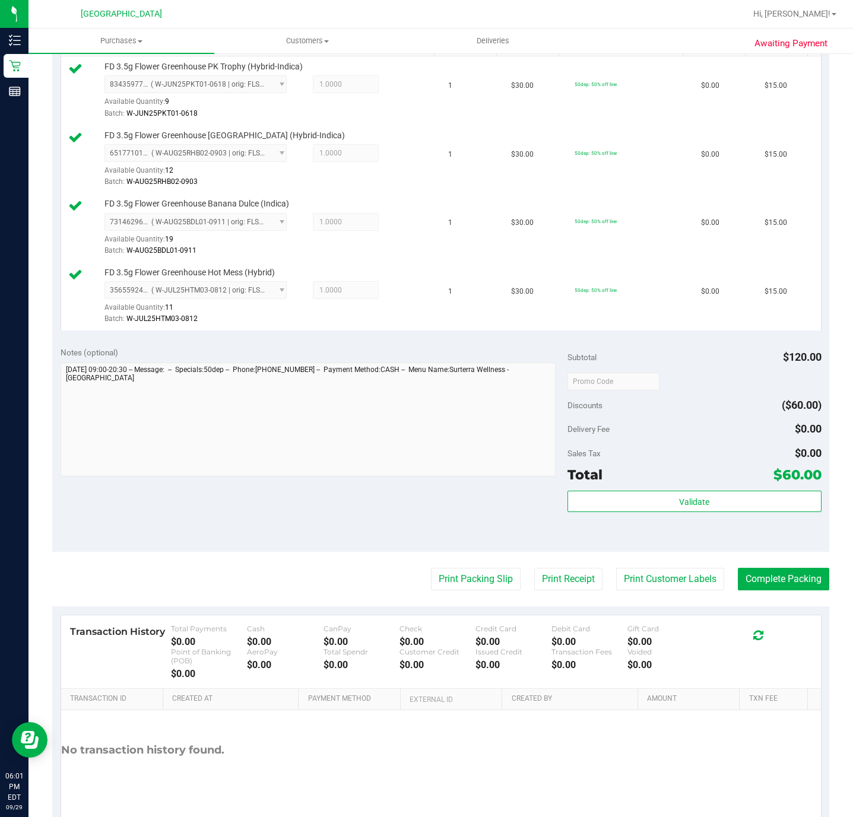
scroll to position [356, 0]
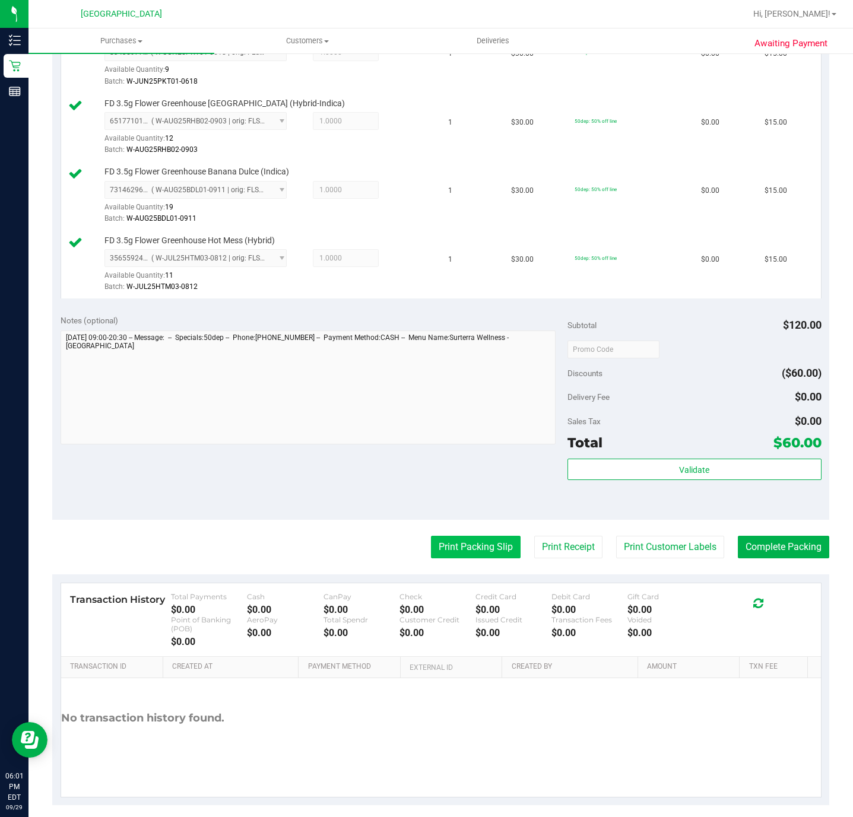
click at [474, 553] on button "Print Packing Slip" at bounding box center [476, 547] width 90 height 23
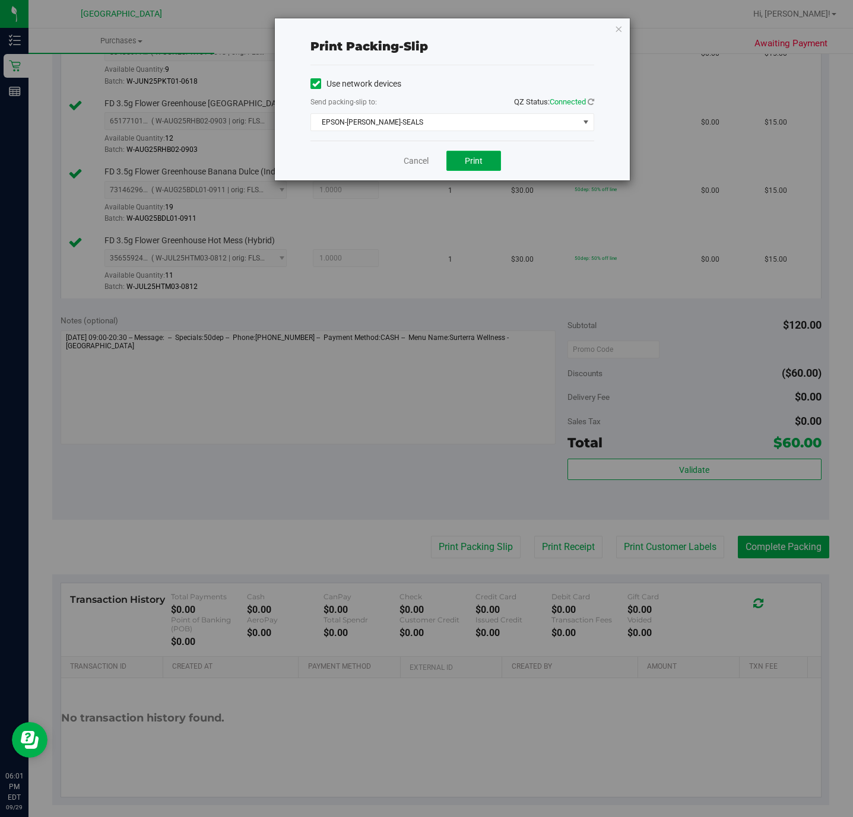
click at [474, 161] on span "Print" at bounding box center [474, 160] width 18 height 9
click at [614, 27] on icon "button" at bounding box center [618, 28] width 8 height 14
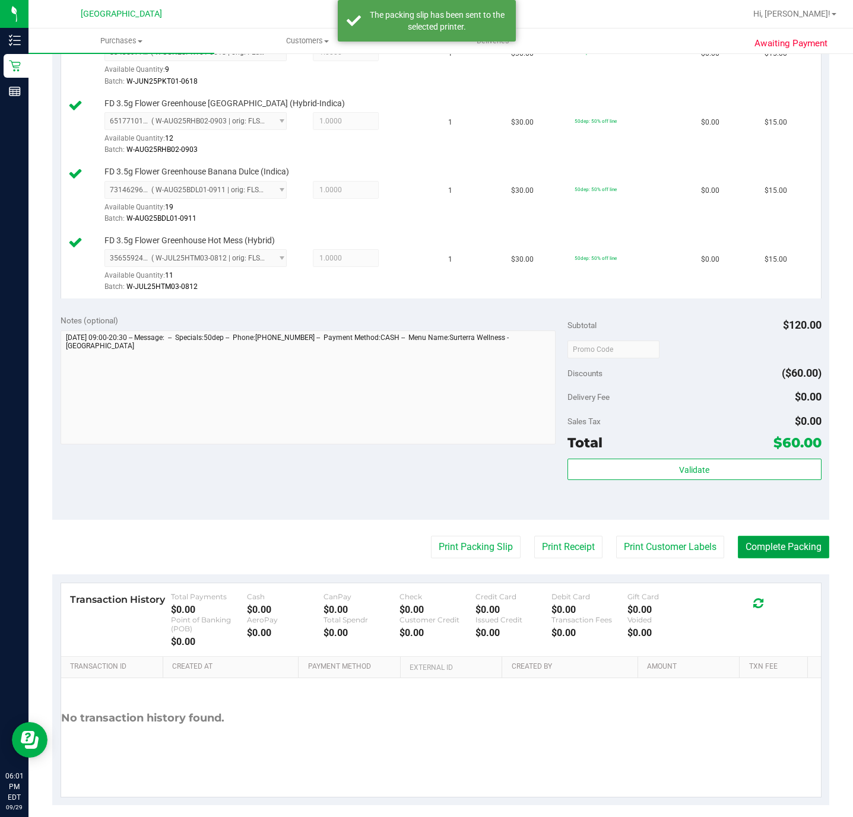
click at [750, 557] on button "Complete Packing" at bounding box center [783, 547] width 91 height 23
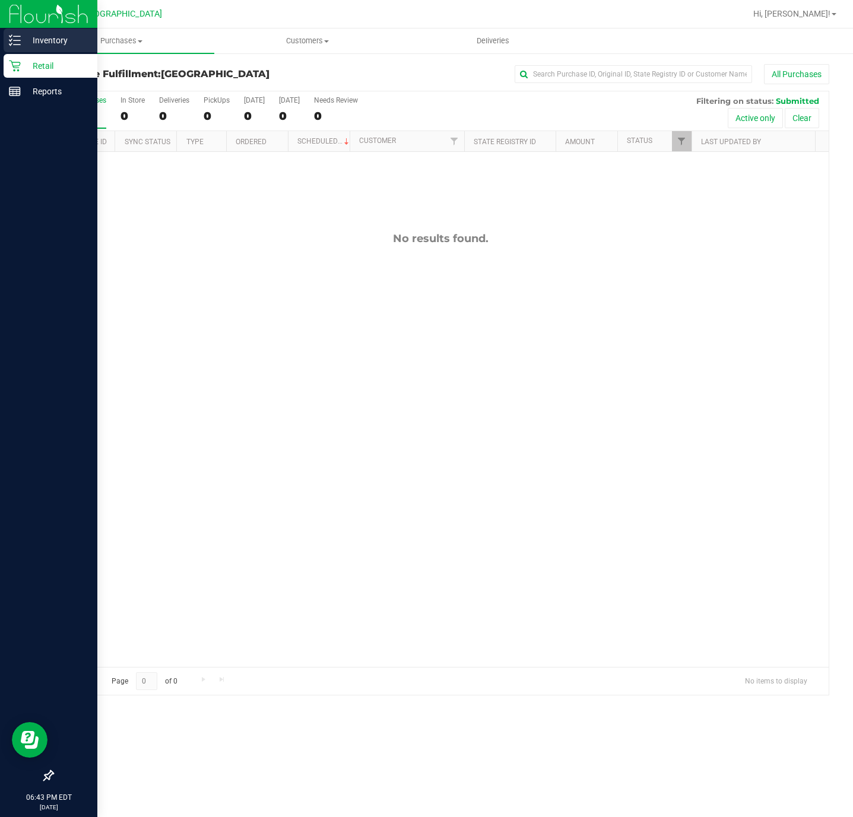
click at [7, 39] on div "Inventory" at bounding box center [51, 40] width 94 height 24
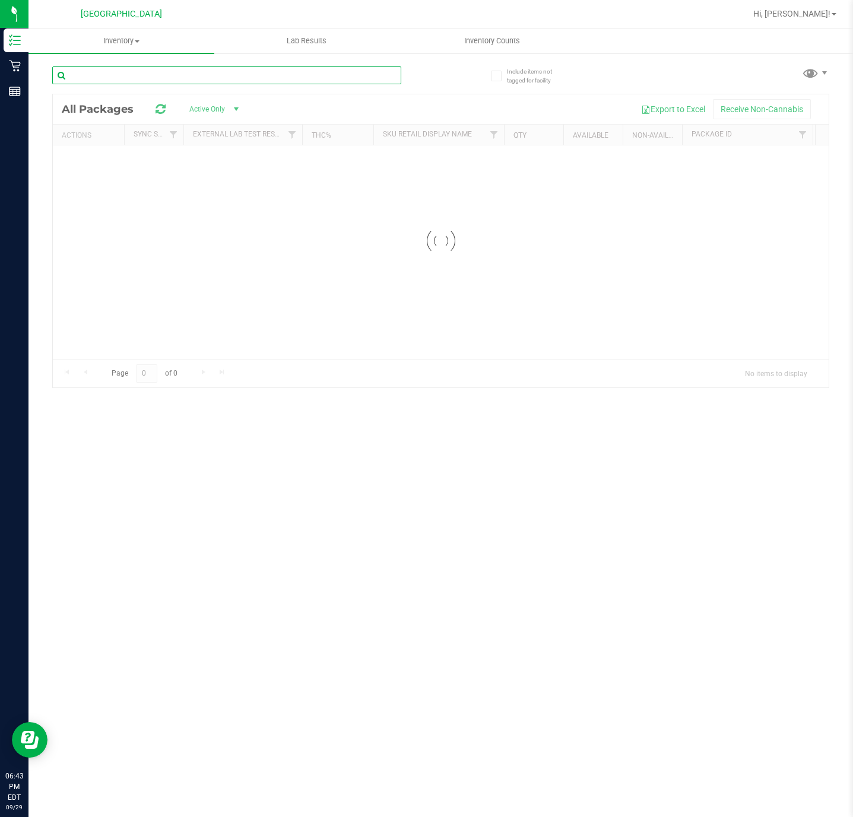
click at [156, 70] on div "Inventory All packages All inventory Waste log Lab Results Inventory Counts" at bounding box center [440, 422] width 824 height 789
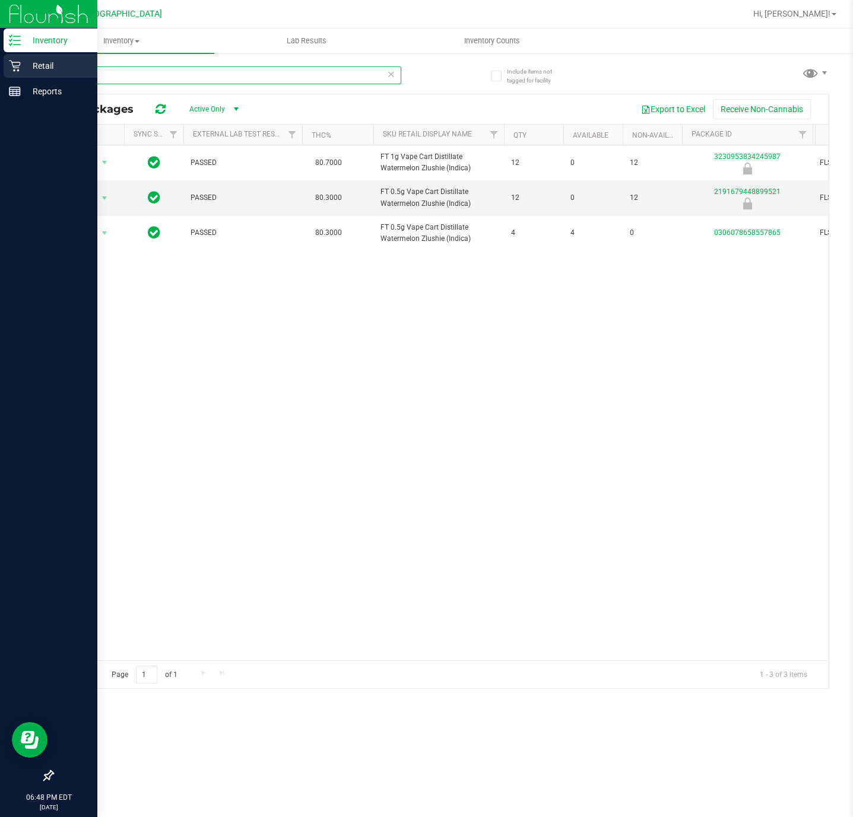
type input "wzl"
click at [28, 68] on p "Retail" at bounding box center [56, 66] width 71 height 14
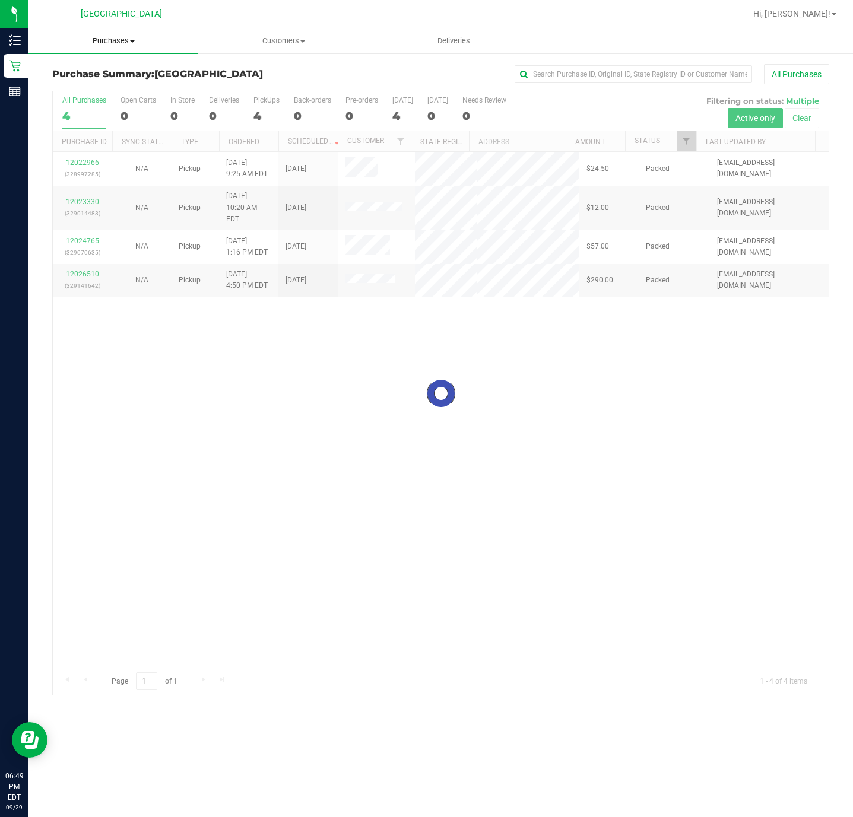
click at [128, 34] on uib-tab-heading "Purchases Summary of purchases Fulfillment All purchases" at bounding box center [113, 40] width 170 height 25
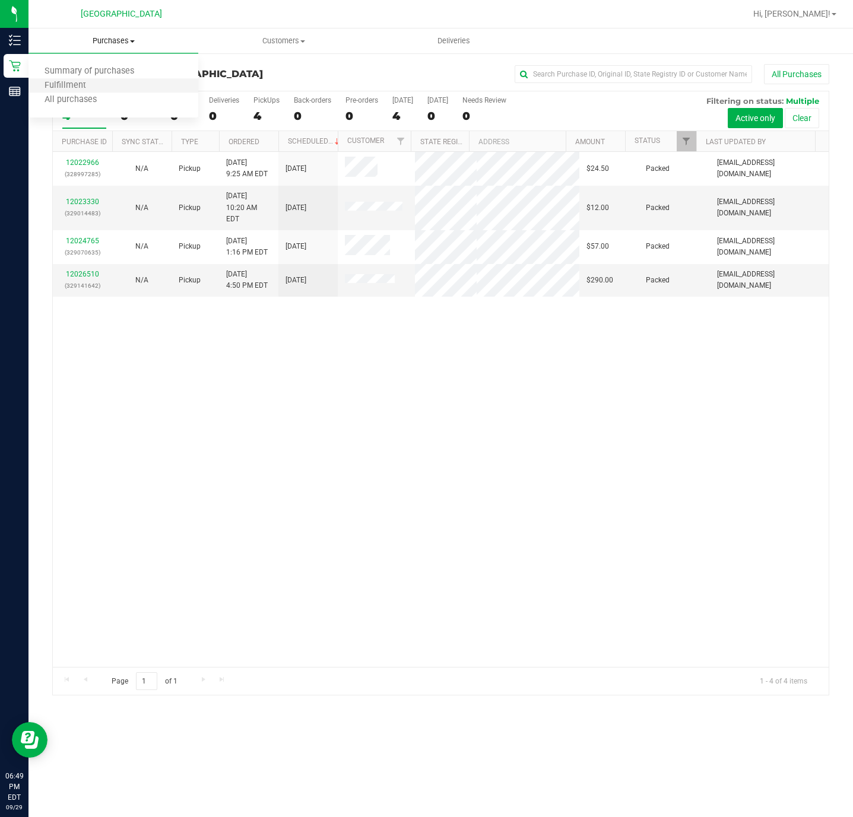
click at [116, 86] on li "Fulfillment" at bounding box center [113, 86] width 170 height 14
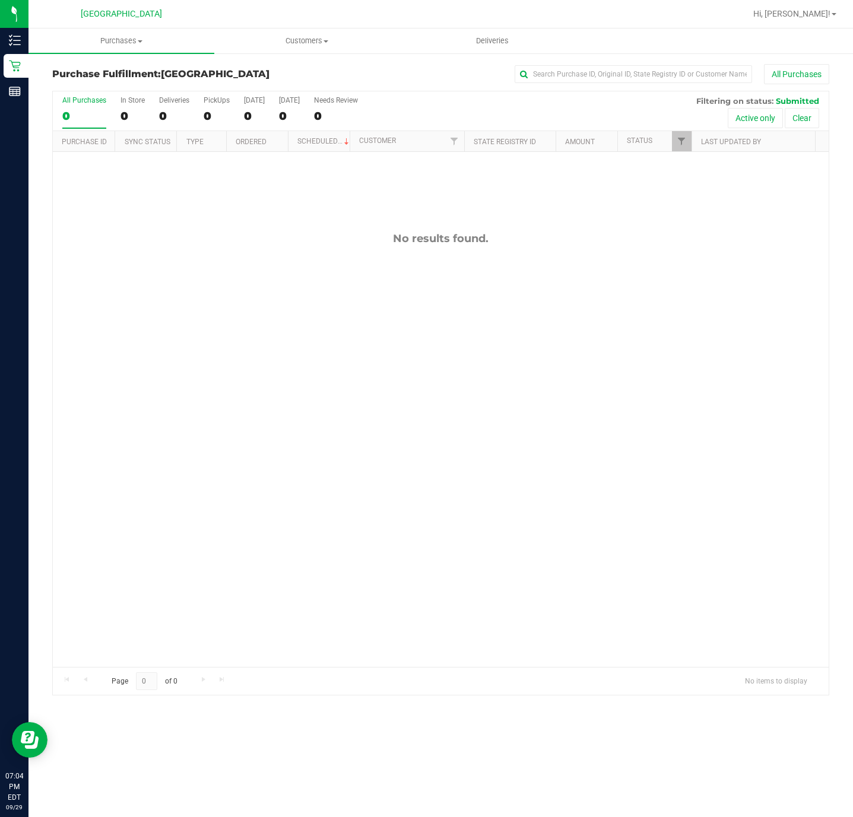
drag, startPoint x: 323, startPoint y: 313, endPoint x: 345, endPoint y: 214, distance: 101.7
click at [337, 248] on div "No results found." at bounding box center [441, 449] width 776 height 595
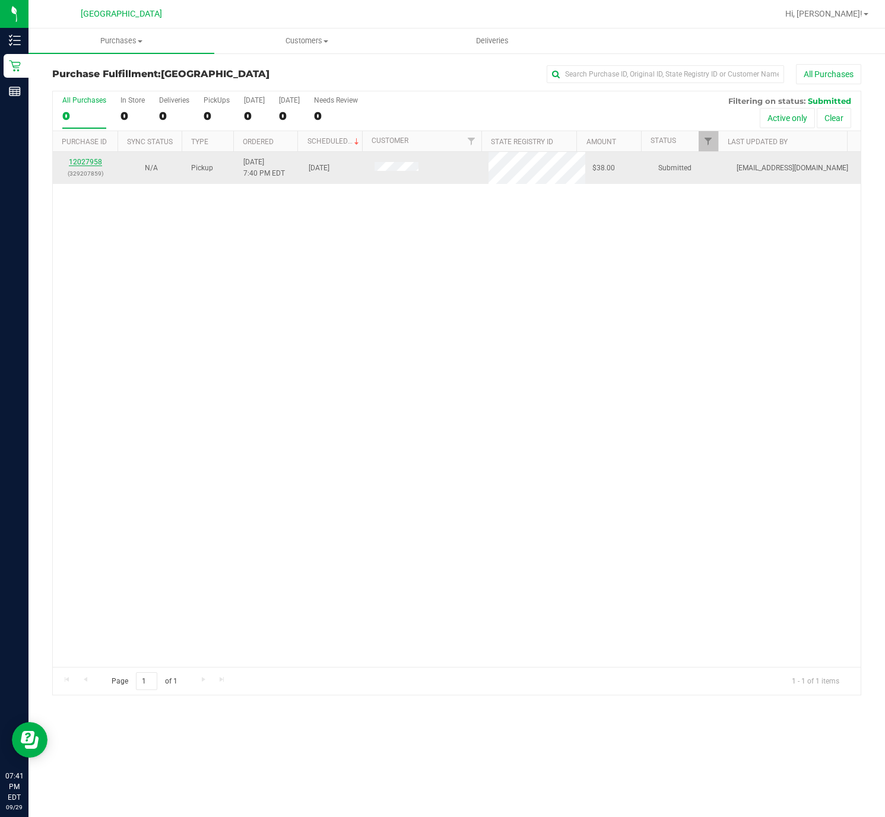
click at [88, 160] on link "12027958" at bounding box center [85, 162] width 33 height 8
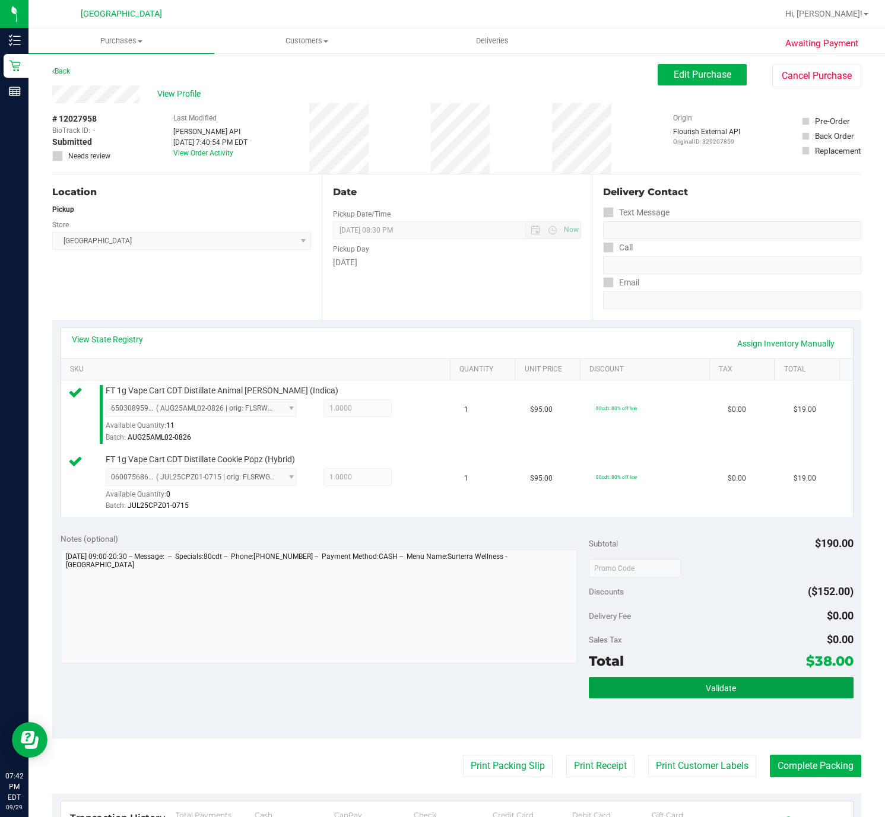
drag, startPoint x: 759, startPoint y: 697, endPoint x: 670, endPoint y: 666, distance: 94.2
click at [757, 695] on button "Validate" at bounding box center [721, 687] width 264 height 21
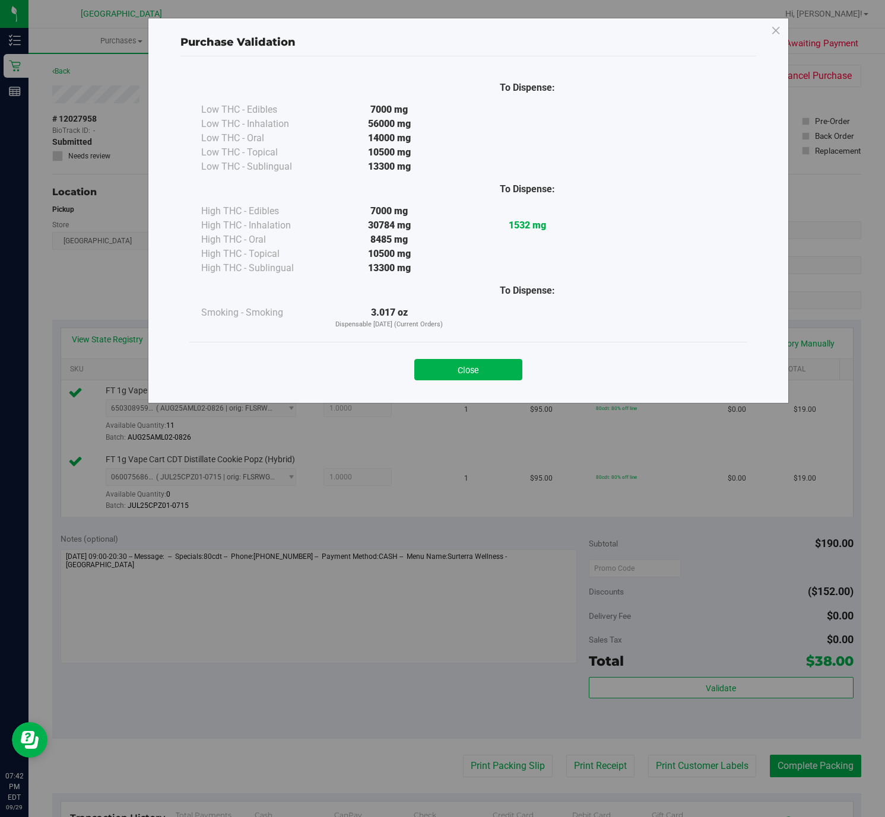
click at [467, 360] on button "Close" at bounding box center [468, 369] width 108 height 21
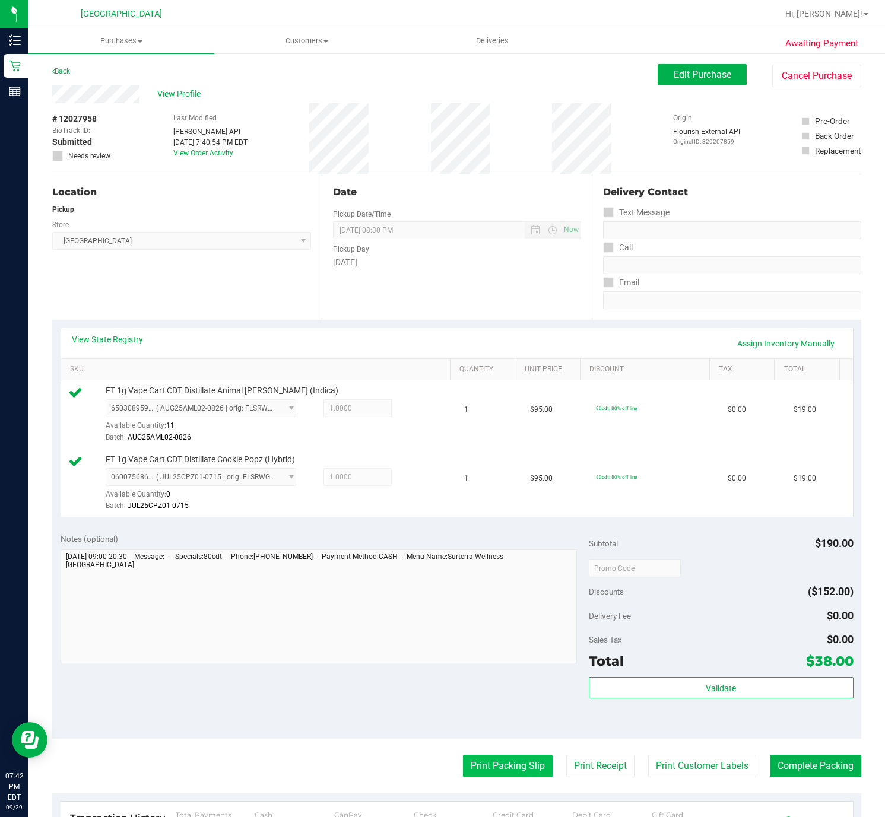
click at [467, 769] on button "Print Packing Slip" at bounding box center [508, 766] width 90 height 23
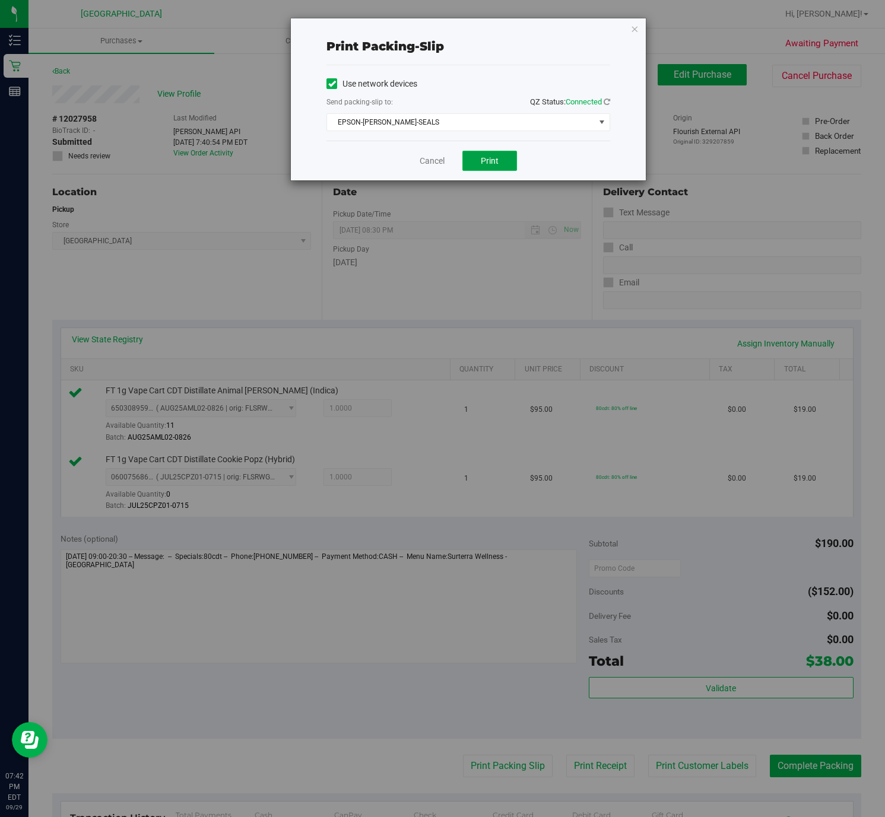
click at [501, 159] on button "Print" at bounding box center [489, 161] width 55 height 20
click at [630, 32] on icon "button" at bounding box center [634, 28] width 8 height 14
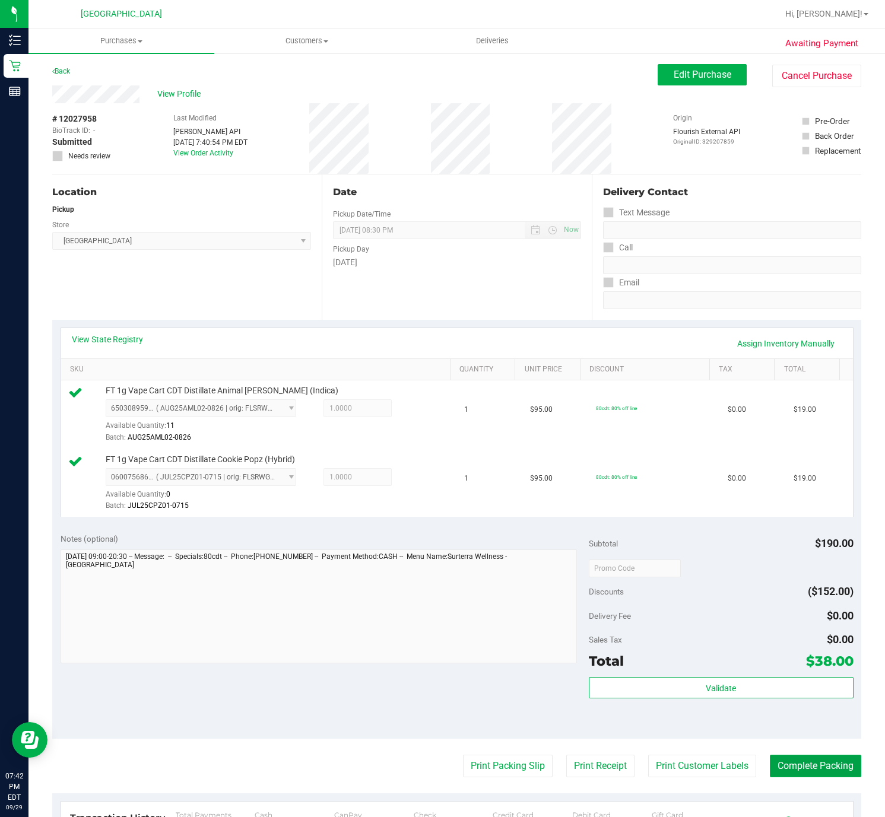
click at [833, 770] on button "Complete Packing" at bounding box center [815, 766] width 91 height 23
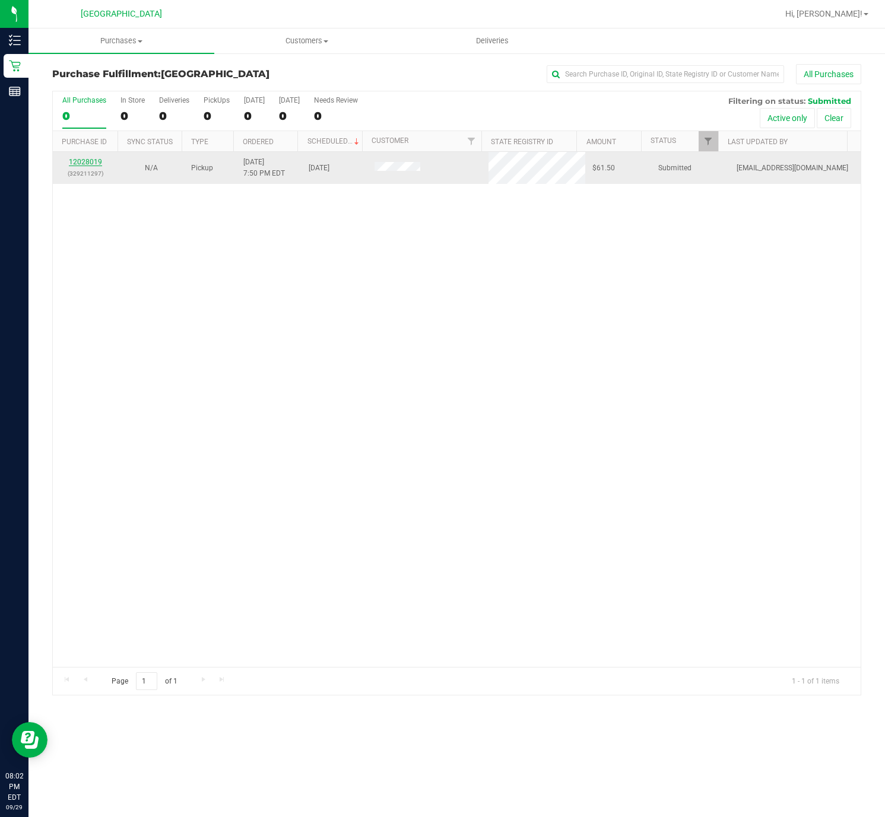
click at [74, 164] on link "12028019" at bounding box center [85, 162] width 33 height 8
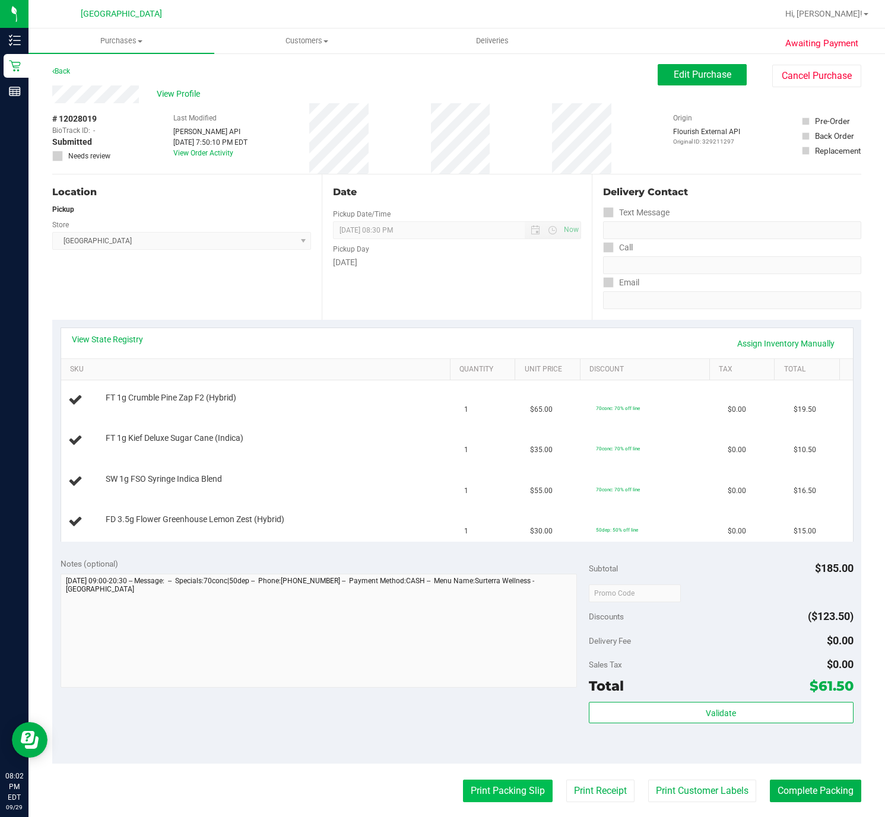
click at [494, 791] on button "Print Packing Slip" at bounding box center [508, 791] width 90 height 23
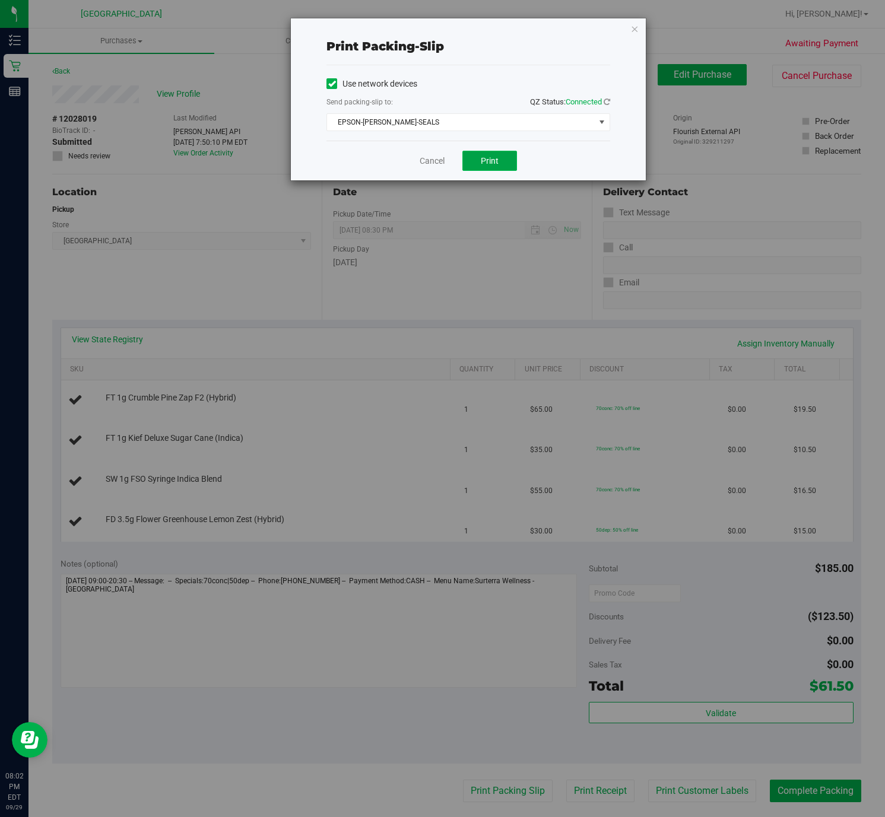
click at [490, 163] on span "Print" at bounding box center [490, 160] width 18 height 9
drag, startPoint x: 632, startPoint y: 25, endPoint x: 605, endPoint y: 36, distance: 28.8
click at [632, 26] on icon "button" at bounding box center [634, 28] width 8 height 14
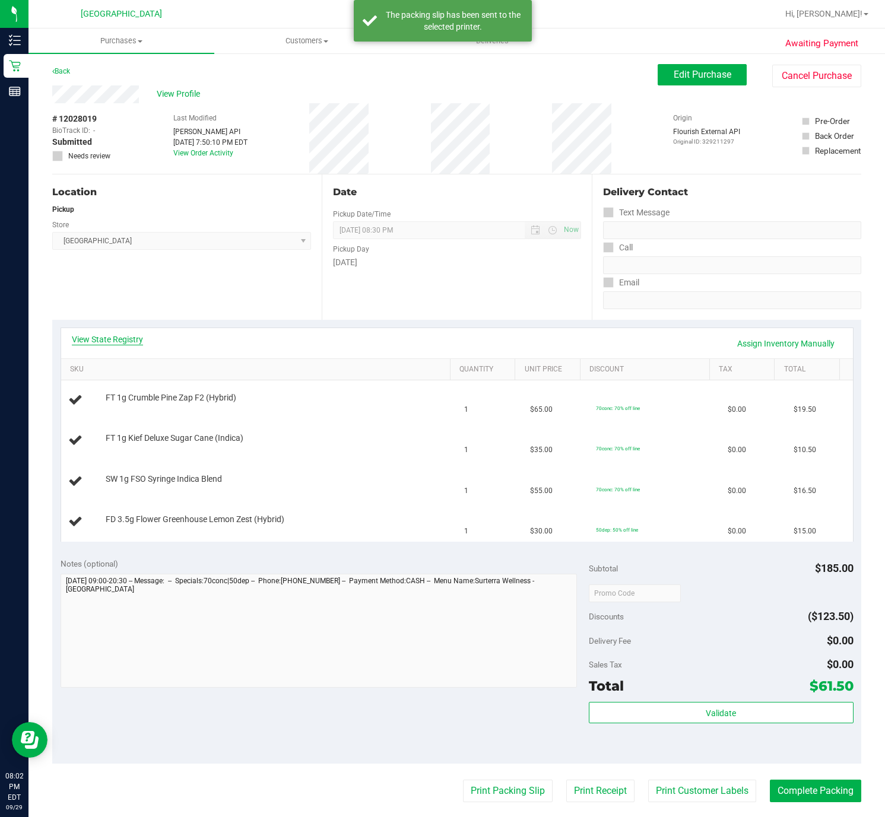
click at [141, 337] on link "View State Registry" at bounding box center [107, 340] width 71 height 12
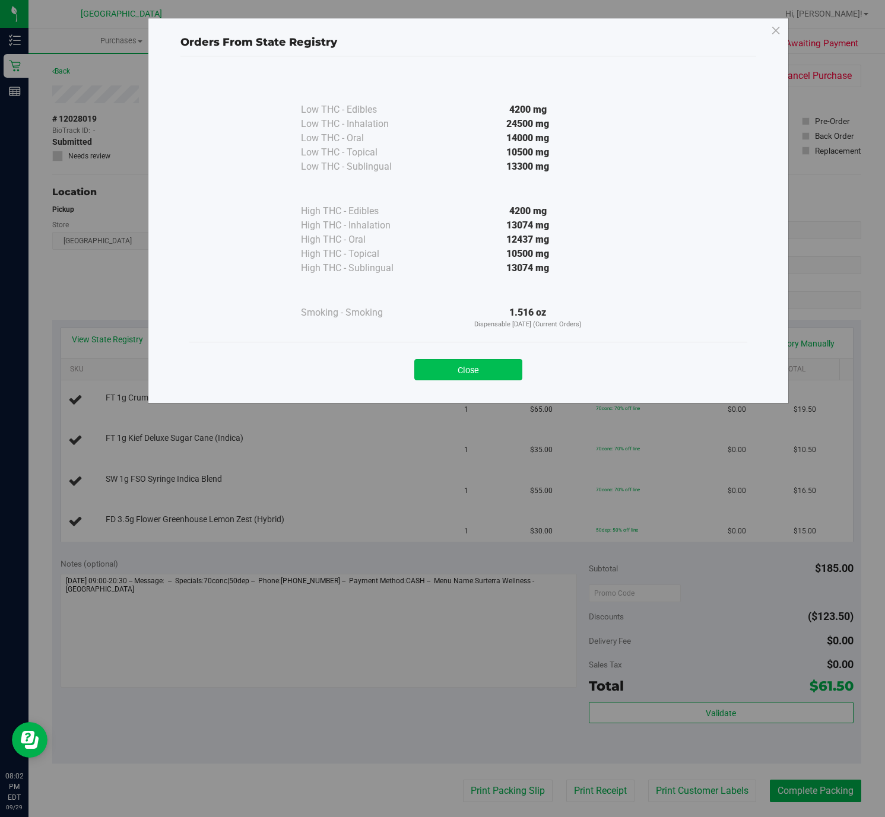
click at [456, 380] on button "Close" at bounding box center [468, 369] width 108 height 21
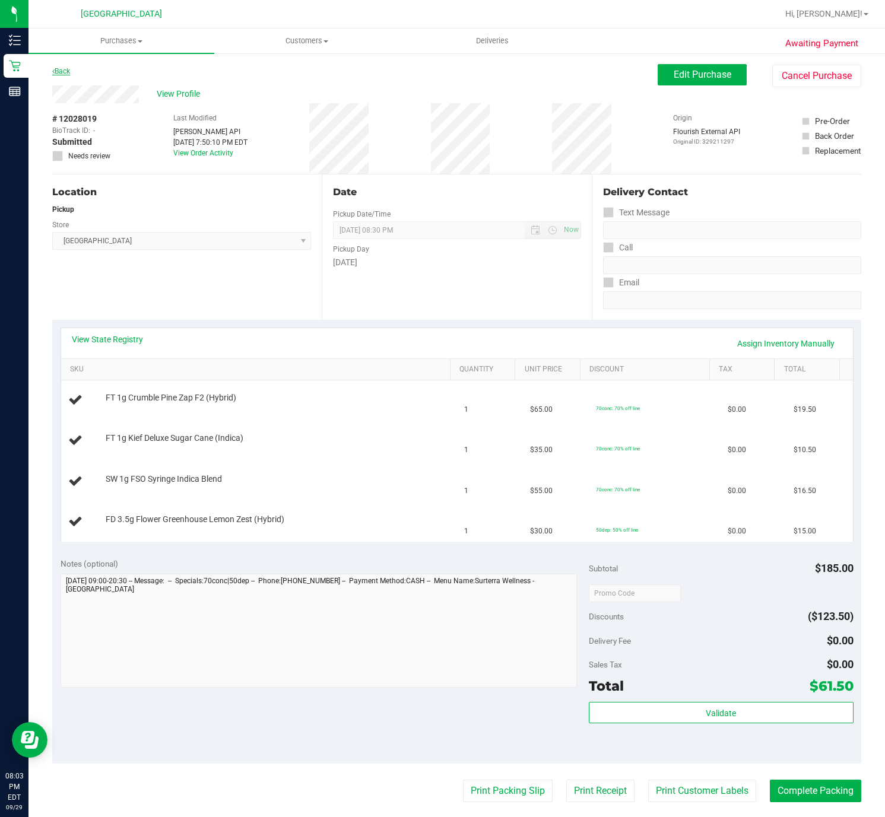
click at [66, 71] on link "Back" at bounding box center [61, 71] width 18 height 8
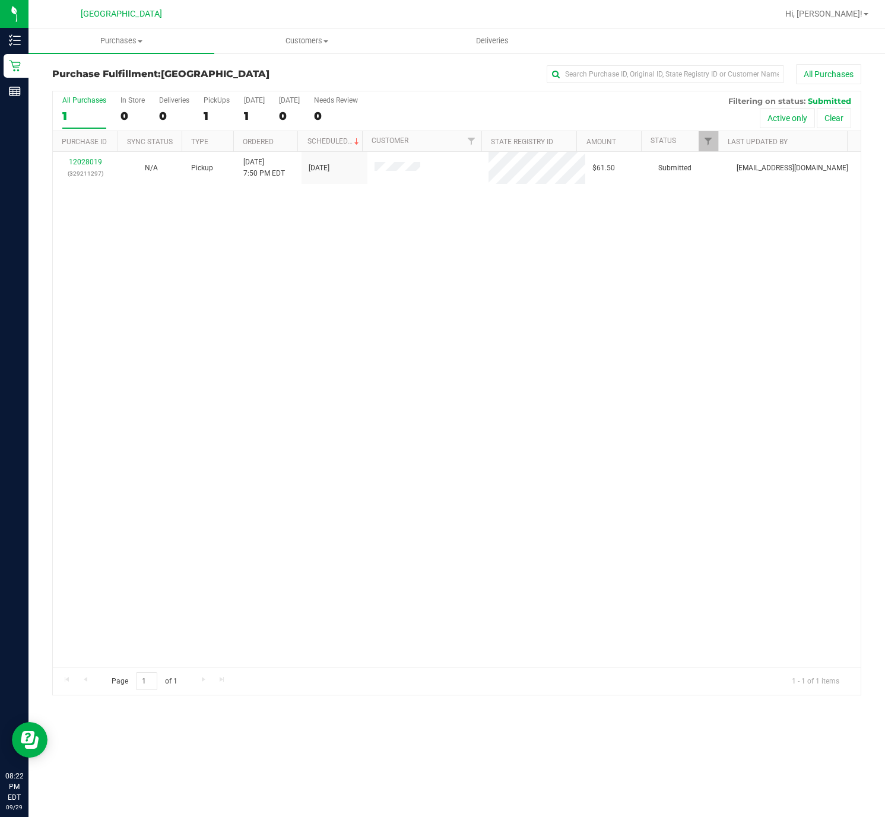
click at [229, 340] on div "12028019 (329211297) N/A Pickup [DATE] 7:50 PM EDT 9/29/2025 $61.50 Submitted […" at bounding box center [457, 409] width 808 height 515
click at [854, 18] on span "Hi, [PERSON_NAME]!" at bounding box center [823, 13] width 77 height 9
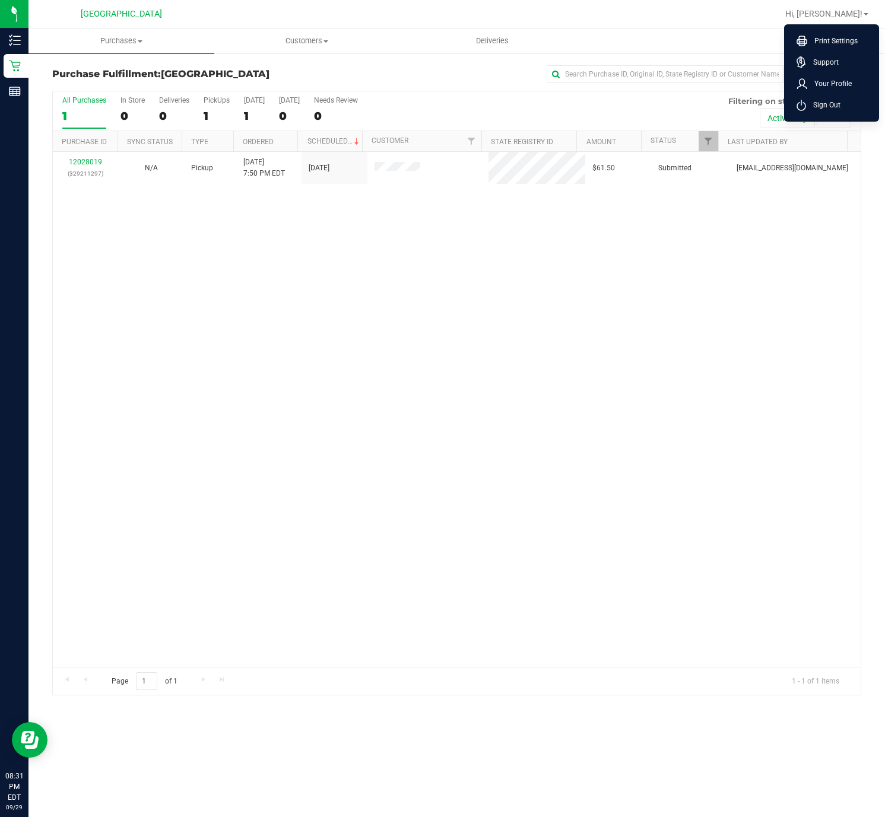
click at [813, 109] on span "Sign Out" at bounding box center [823, 105] width 34 height 12
